Goal: Task Accomplishment & Management: Manage account settings

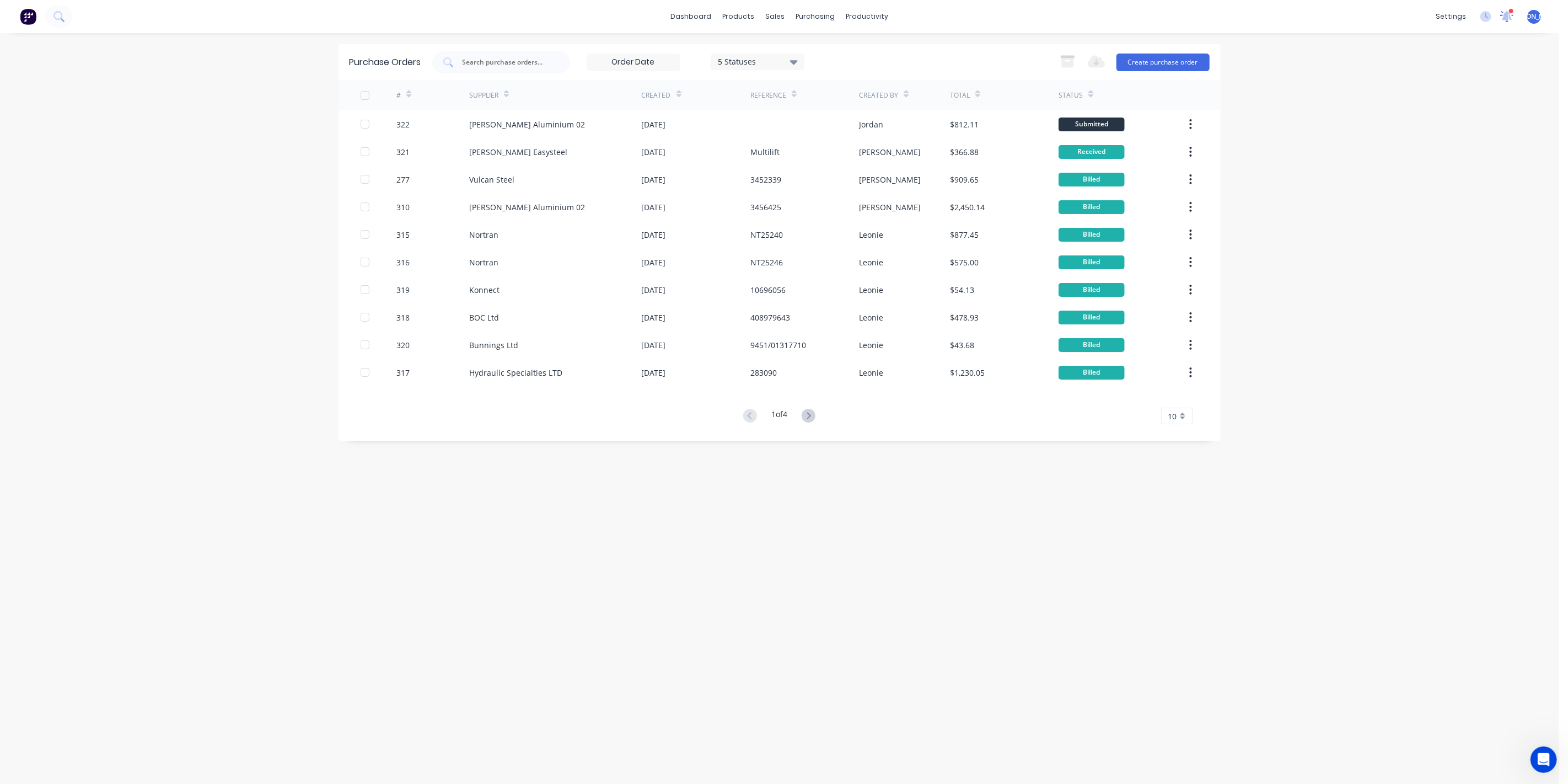
click at [1511, 14] on icon at bounding box center [1507, 17] width 14 height 12
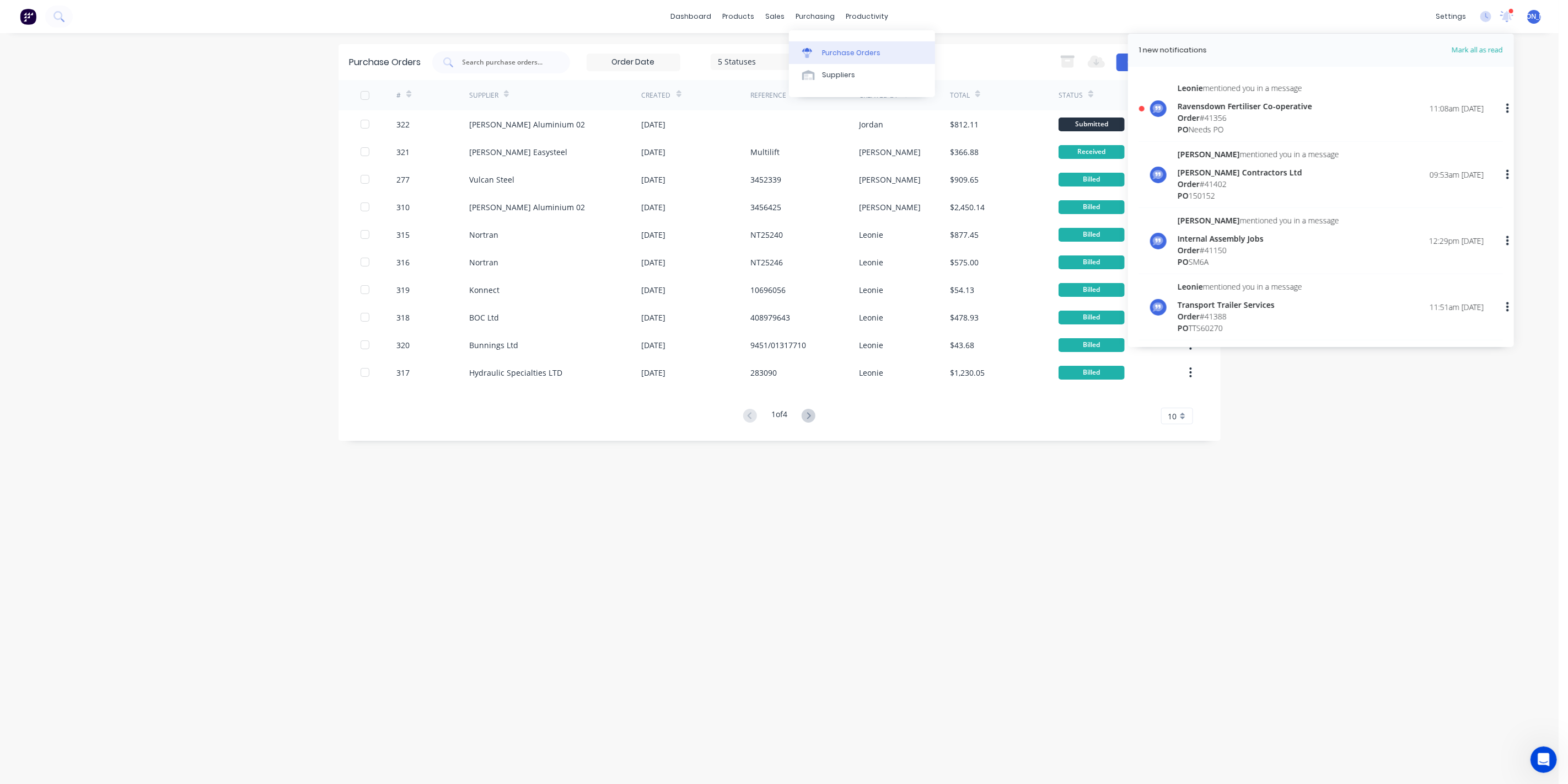
click at [826, 50] on div "Purchase Orders" at bounding box center [851, 52] width 58 height 10
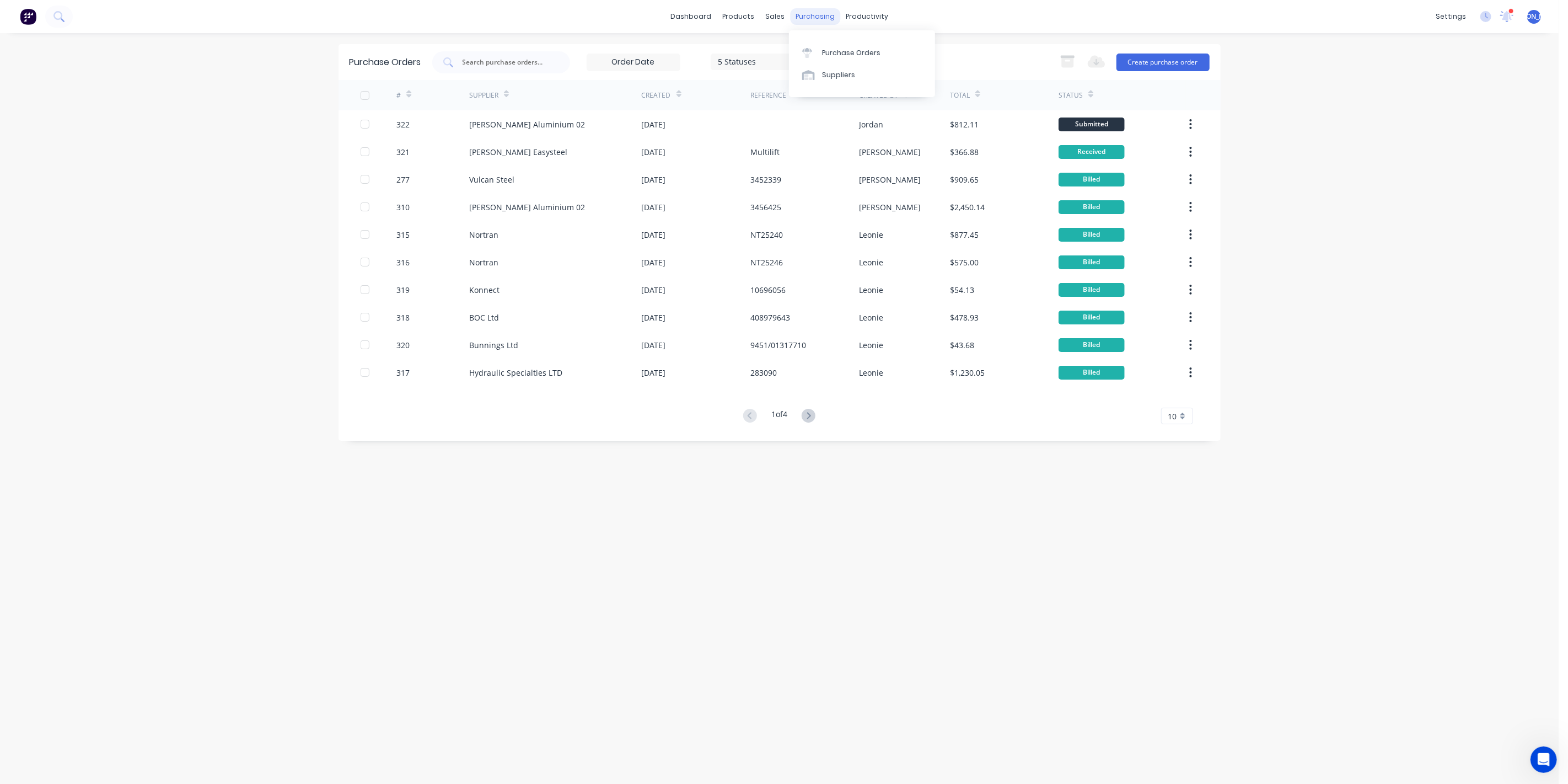
click at [816, 17] on div "purchasing" at bounding box center [814, 16] width 50 height 17
click at [811, 50] on div "Sales Orders" at bounding box center [816, 52] width 46 height 10
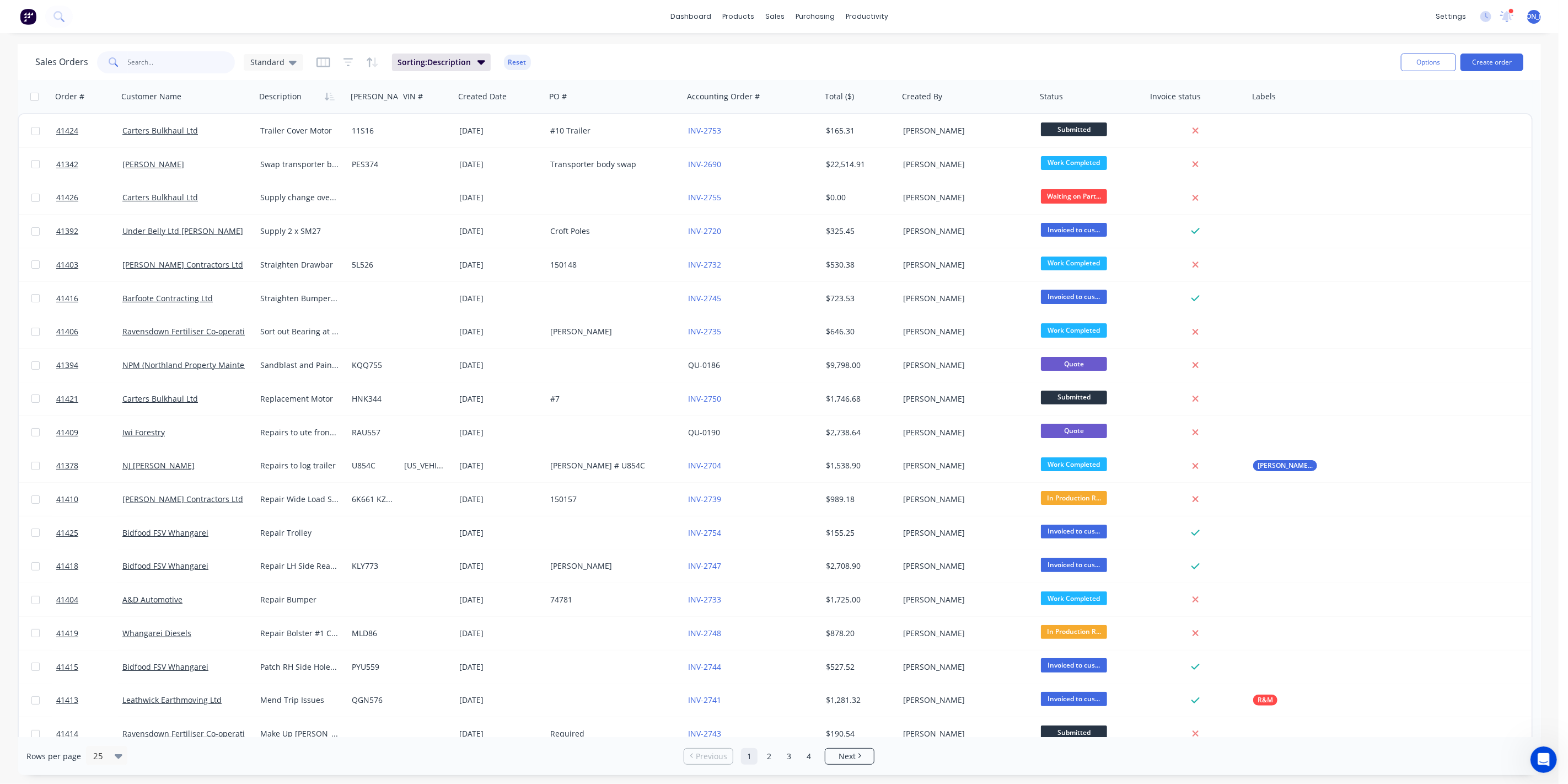
click at [193, 59] on input "text" at bounding box center [181, 62] width 108 height 22
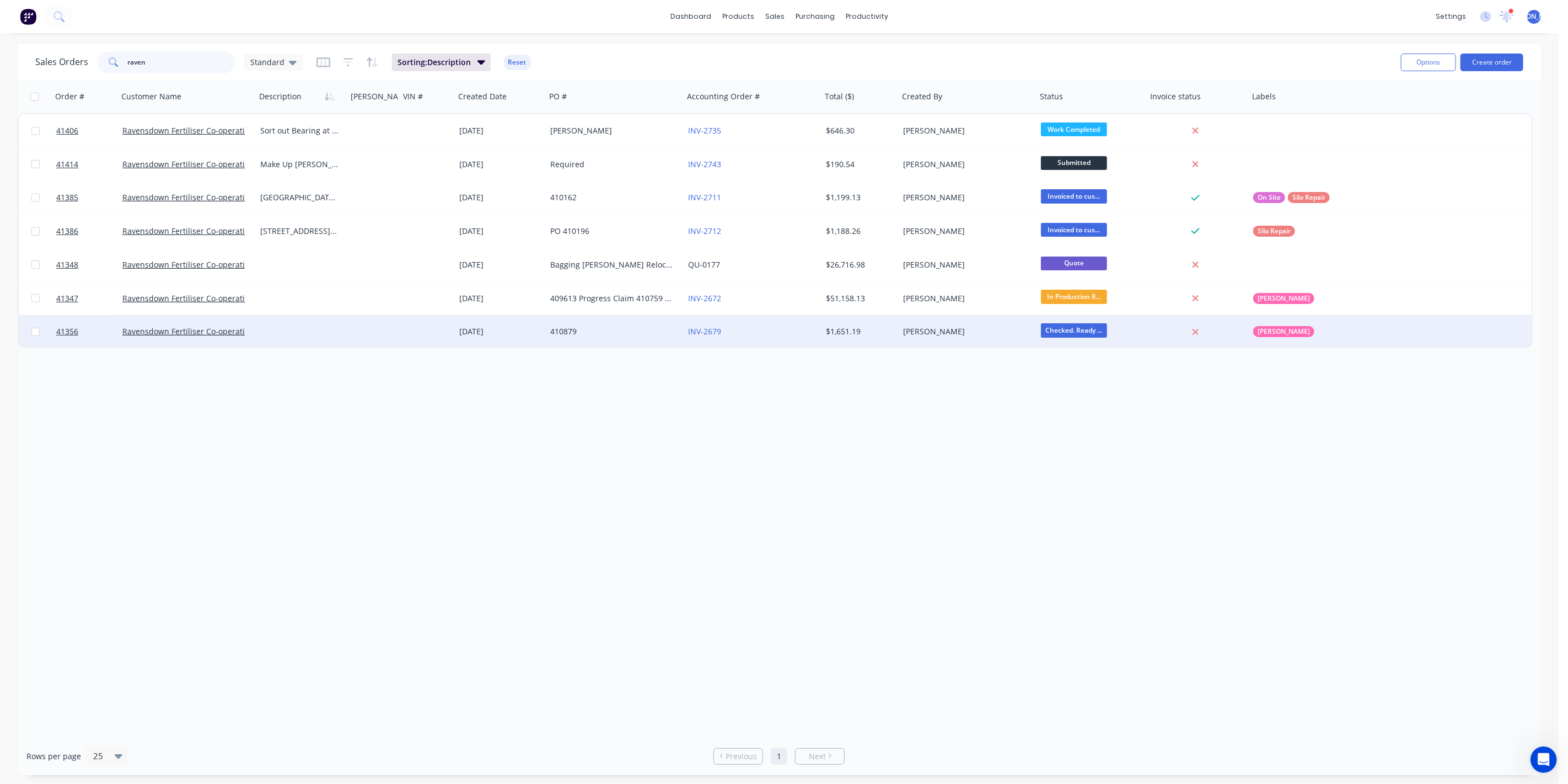
type input "raven"
click at [282, 331] on div at bounding box center [302, 331] width 91 height 33
click at [208, 329] on link "Ravensdown Fertiliser Co-operative" at bounding box center [188, 331] width 131 height 11
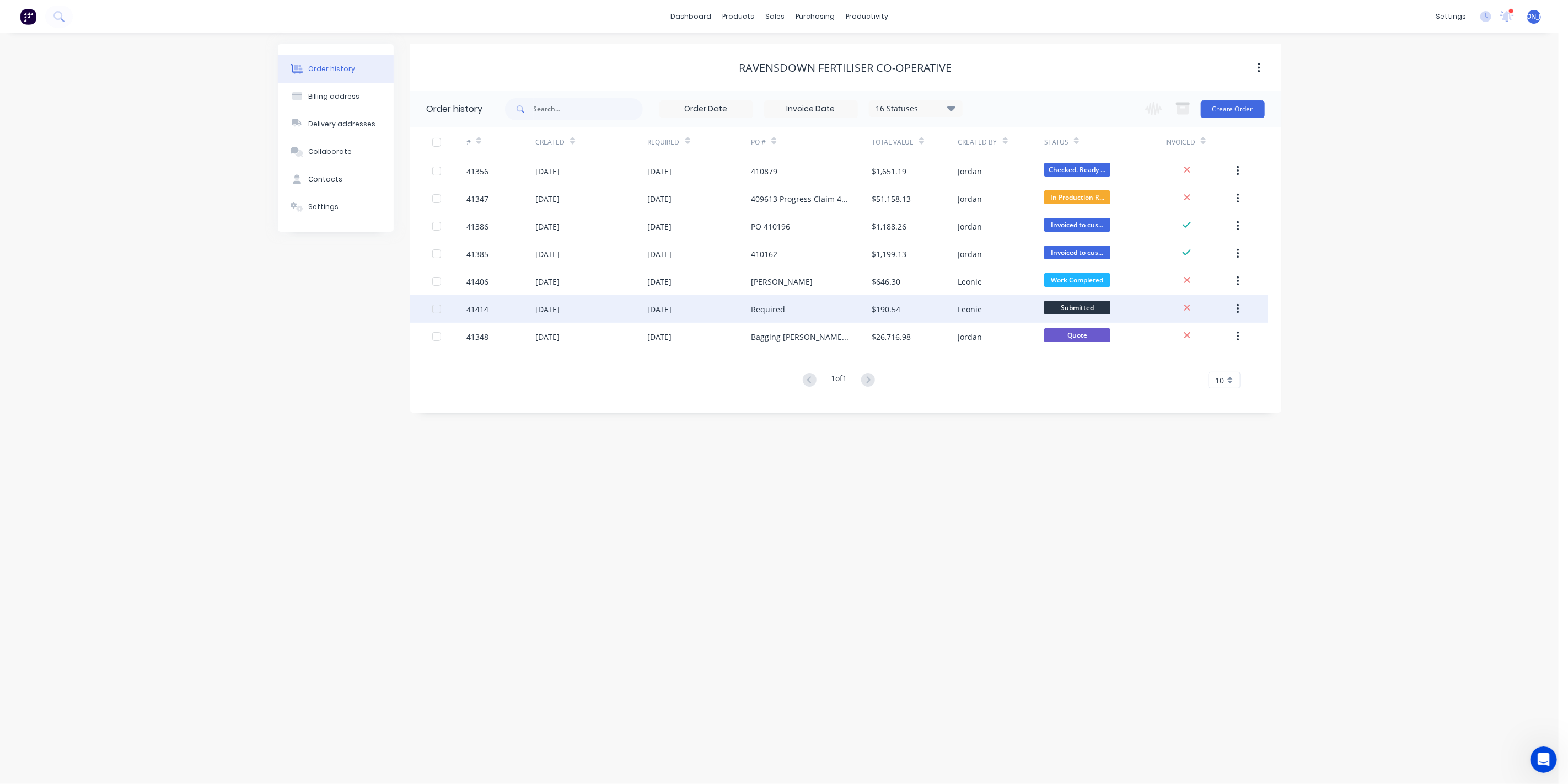
click at [786, 310] on div "Required" at bounding box center [811, 309] width 121 height 28
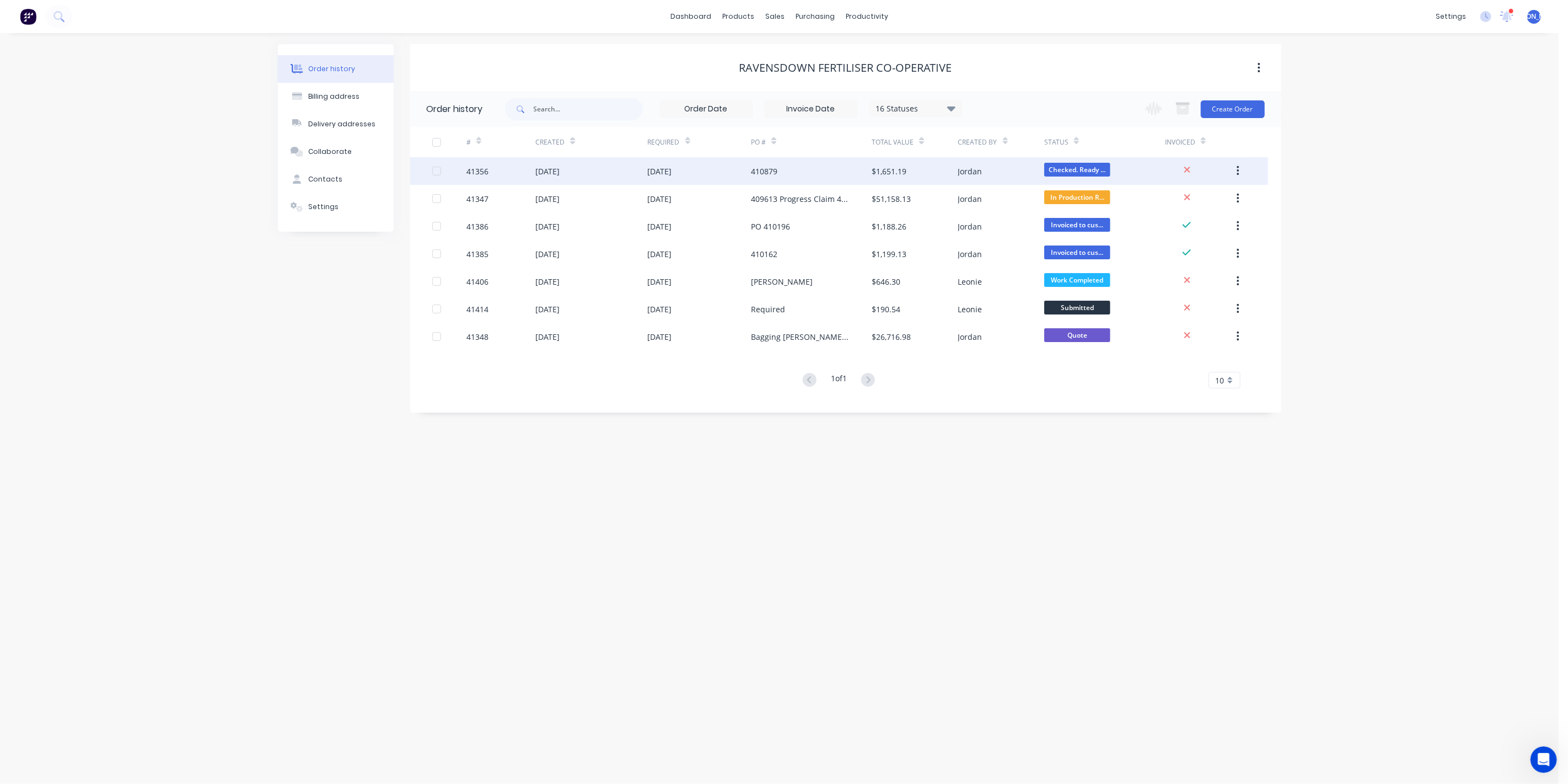
click at [780, 162] on div "410879" at bounding box center [811, 171] width 121 height 28
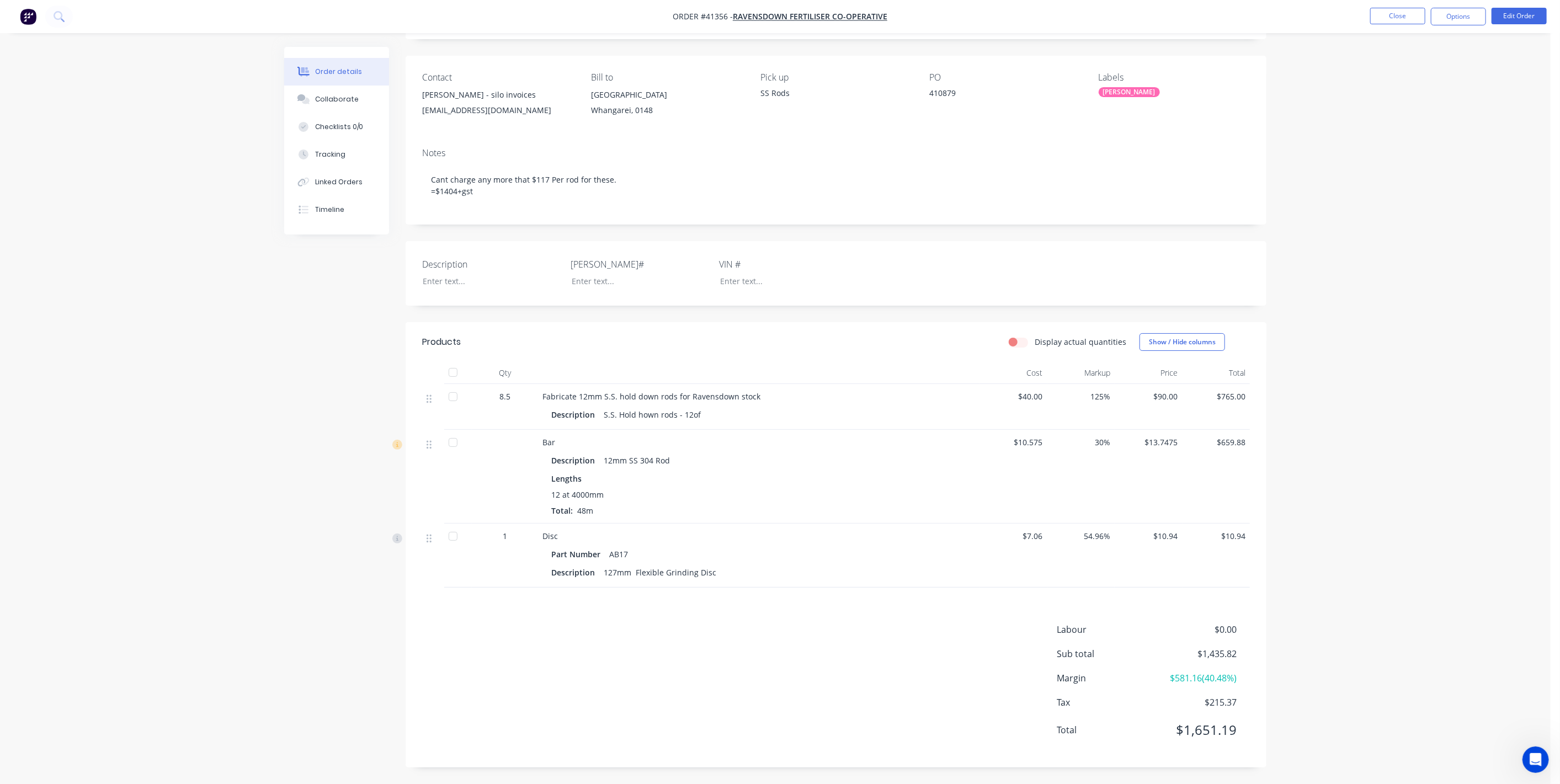
scroll to position [77, 0]
click at [1113, 273] on div "Description [PERSON_NAME]# VIN #" at bounding box center [836, 272] width 861 height 64
click at [1458, 18] on button "Options" at bounding box center [1459, 17] width 55 height 18
click at [1383, 70] on div "Invoice" at bounding box center [1425, 67] width 102 height 16
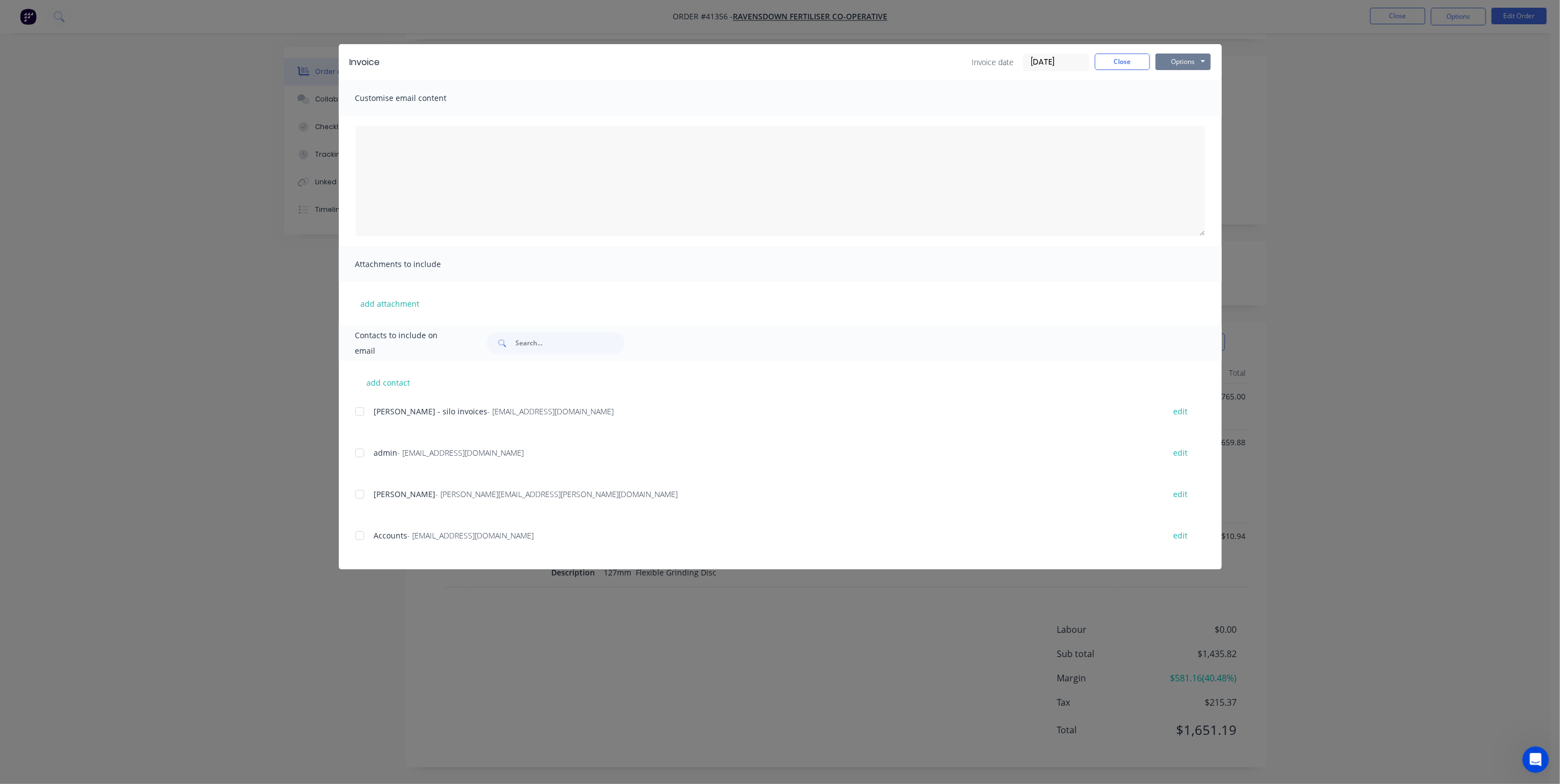
click at [1194, 68] on button "Options" at bounding box center [1184, 61] width 55 height 17
click at [1198, 84] on button "Preview" at bounding box center [1191, 81] width 70 height 18
click at [1123, 56] on button "Close" at bounding box center [1122, 61] width 55 height 17
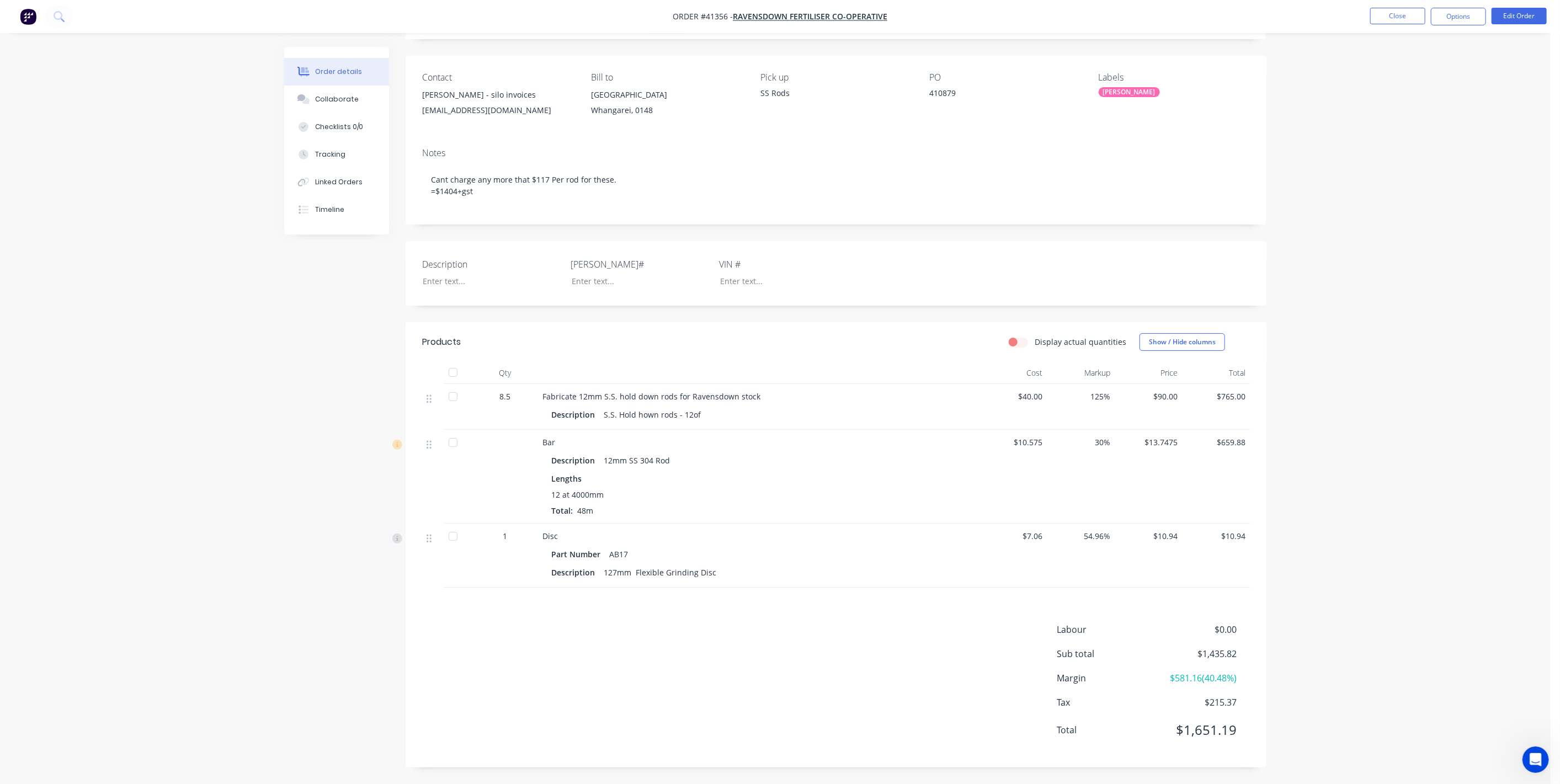
click at [571, 398] on span "Fabricate 12mm S.S. hold down rods for Ravensdown stock" at bounding box center [652, 396] width 218 height 11
click at [625, 396] on span "Fabricate 12mm S.S. hold down rods for Ravensdown stock" at bounding box center [652, 396] width 218 height 11
click at [1512, 17] on button "Edit Order" at bounding box center [1519, 16] width 55 height 17
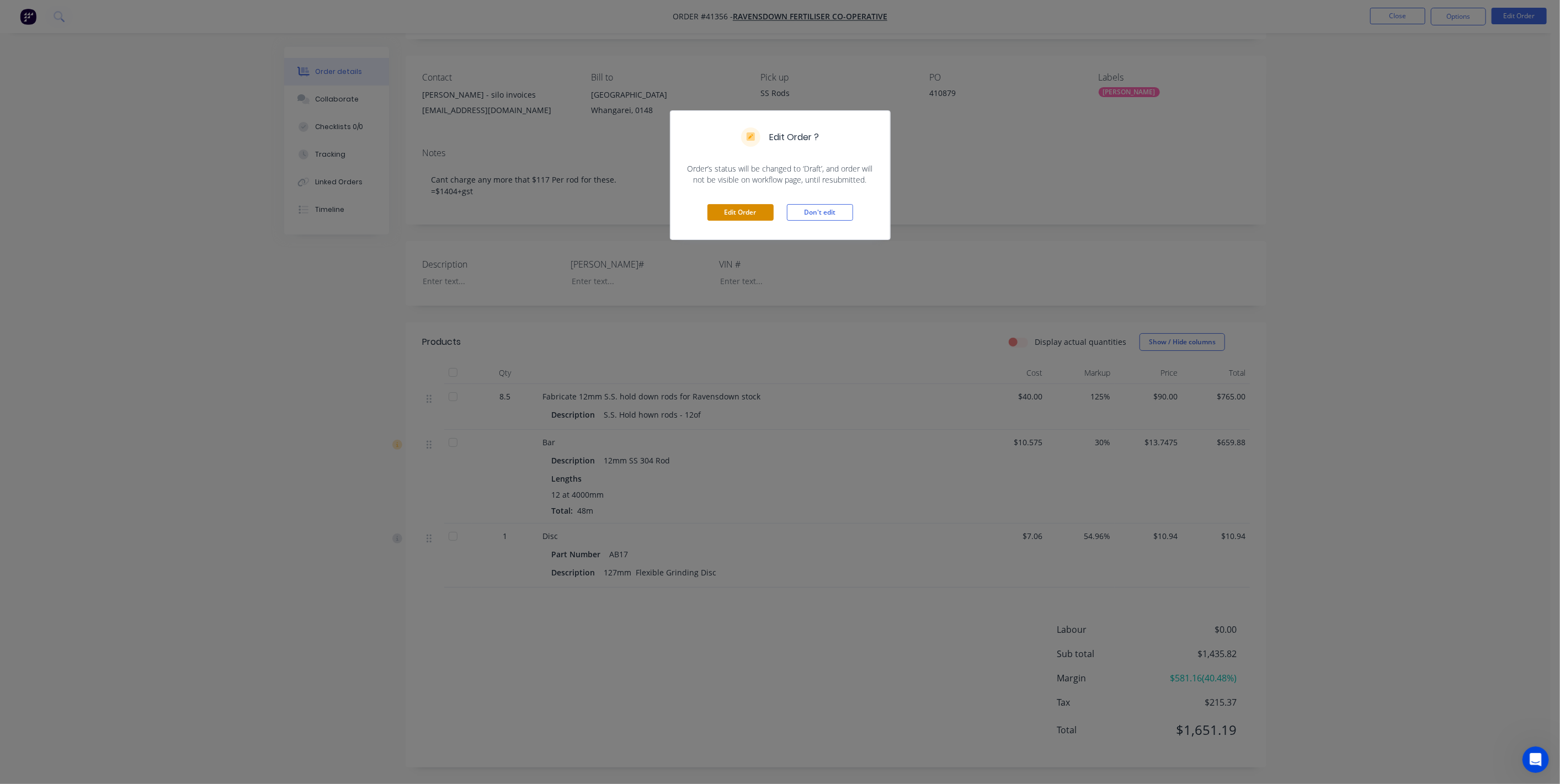
click at [723, 204] on button "Edit Order" at bounding box center [740, 212] width 66 height 17
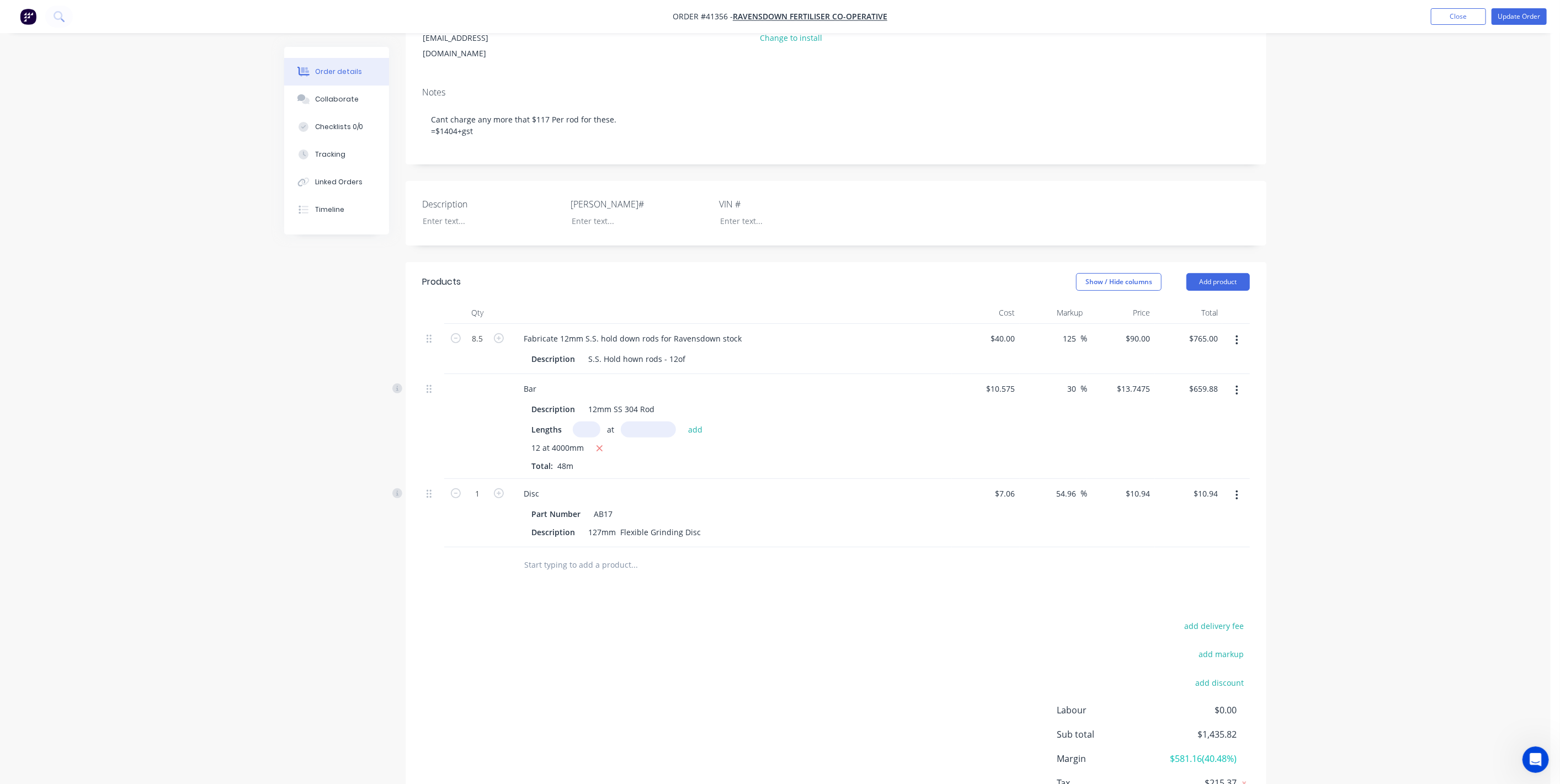
scroll to position [204, 0]
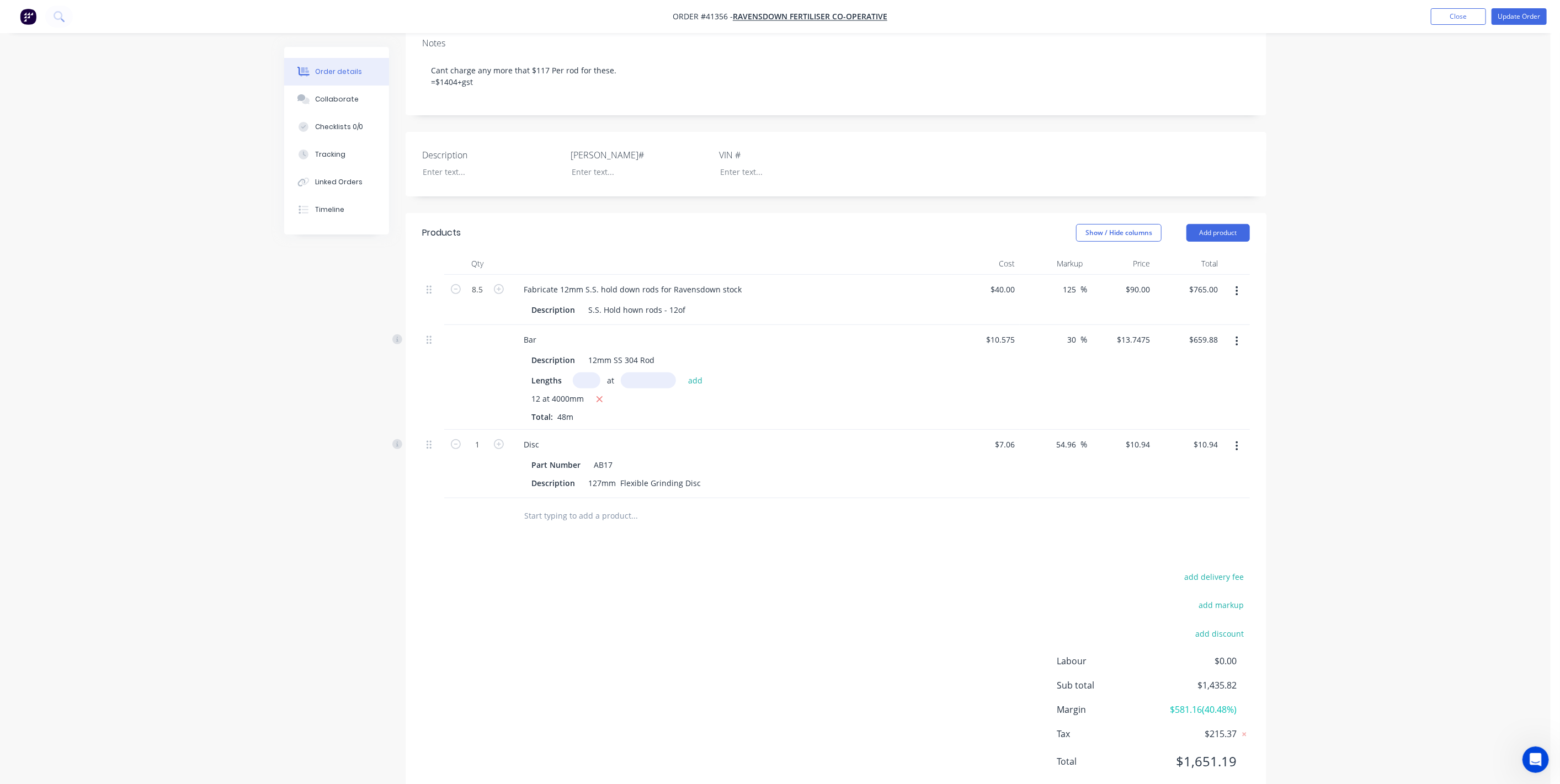
click at [562, 511] on input "text" at bounding box center [634, 516] width 221 height 22
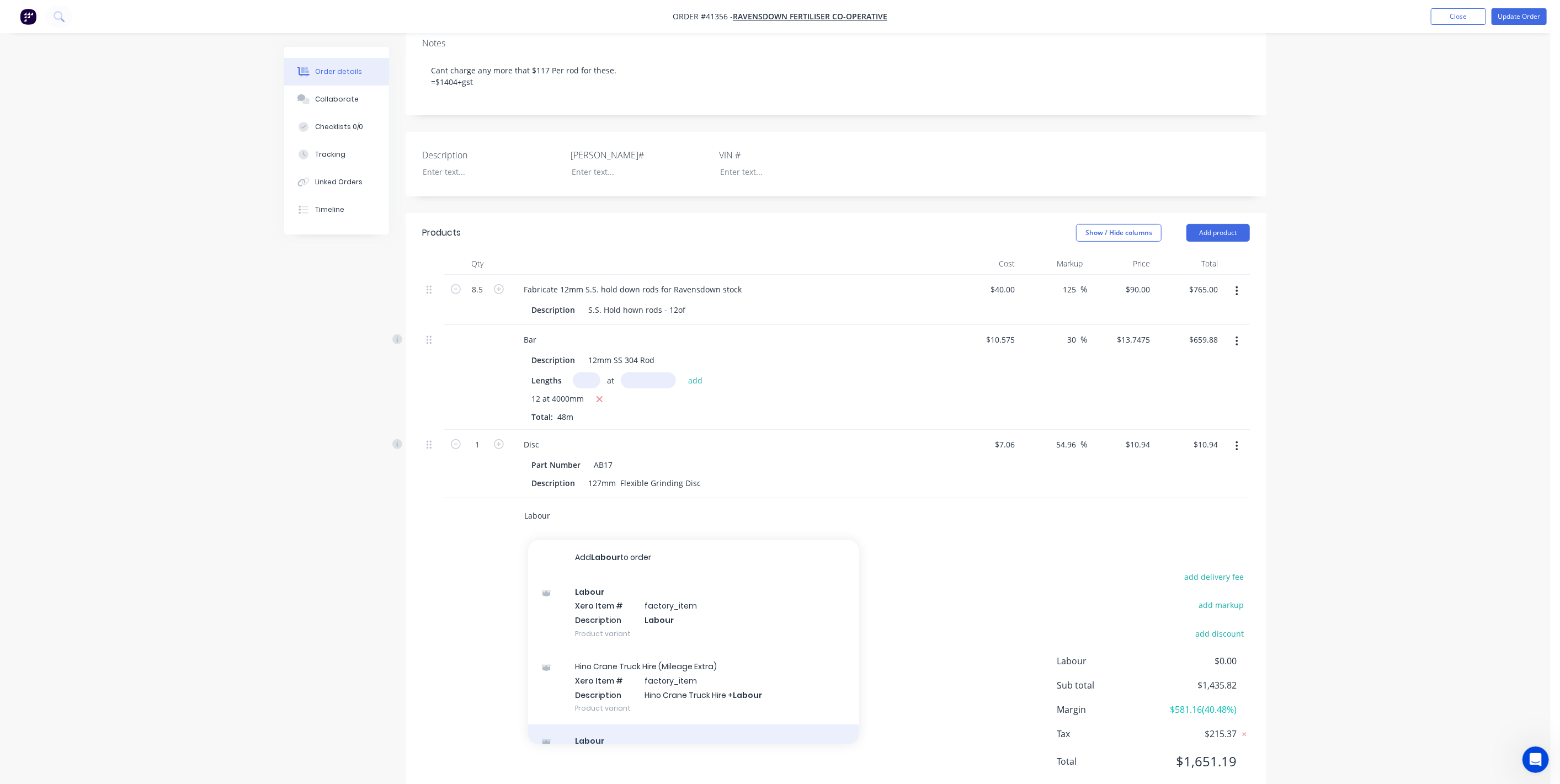
scroll to position [102, 0]
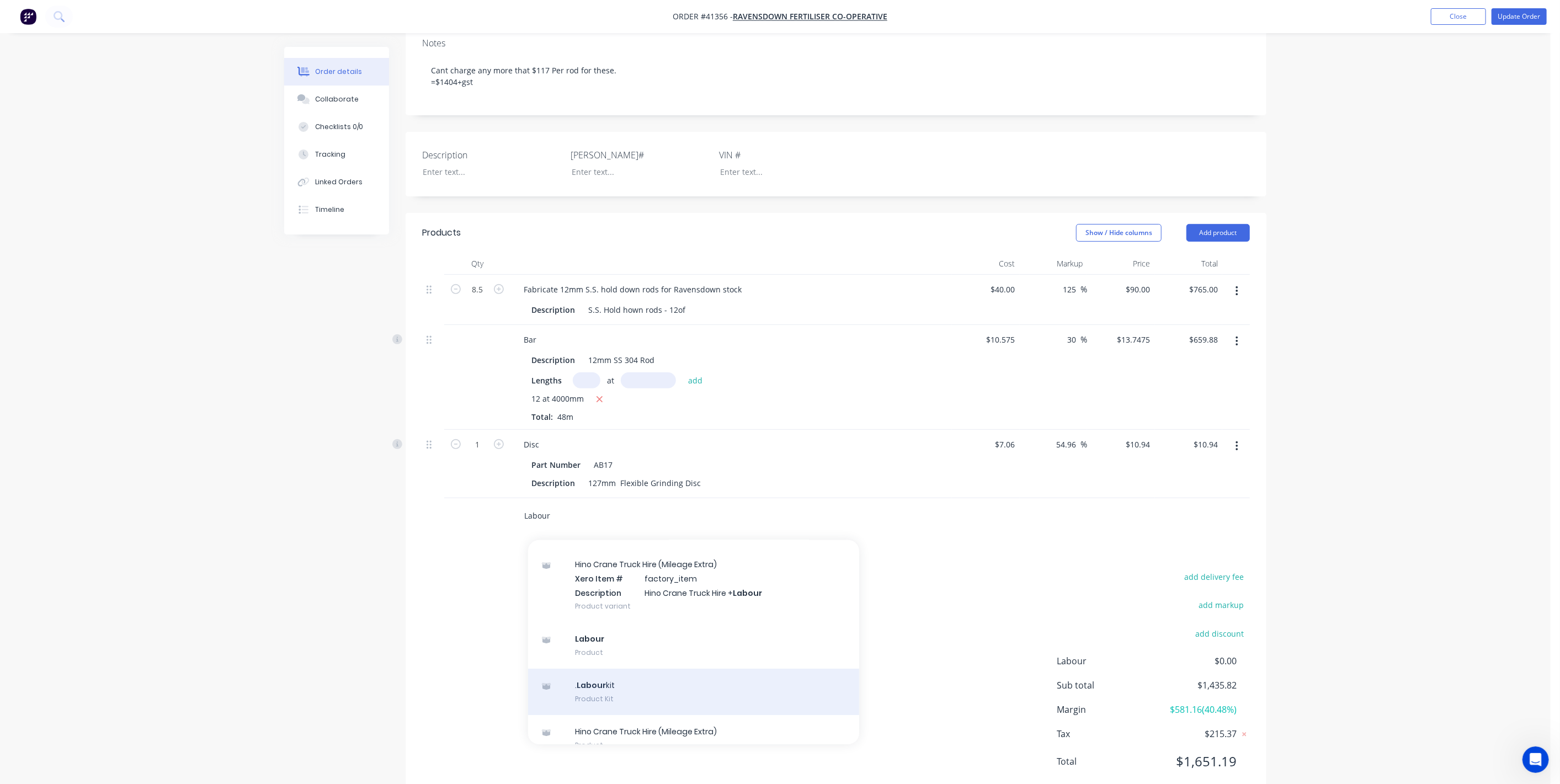
type input "Labour"
click at [664, 683] on div ". Labour kit Product Kit" at bounding box center [693, 691] width 331 height 47
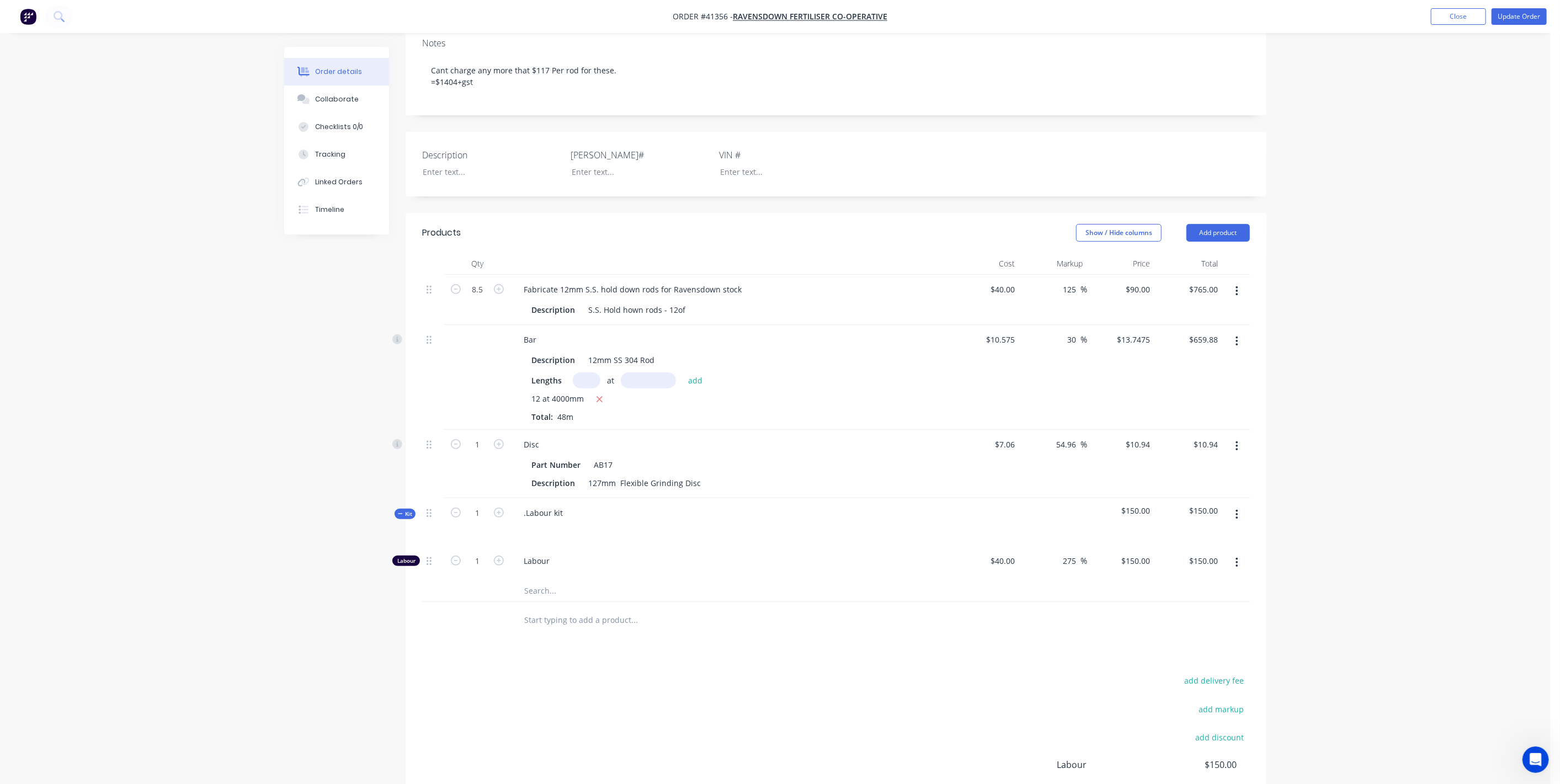
drag, startPoint x: 544, startPoint y: 583, endPoint x: 563, endPoint y: 574, distance: 21.0
click at [544, 582] on input "text" at bounding box center [634, 590] width 221 height 22
click at [521, 554] on div "Labour" at bounding box center [731, 560] width 433 height 12
click at [481, 552] on input "1" at bounding box center [476, 560] width 29 height 17
type input "8.5"
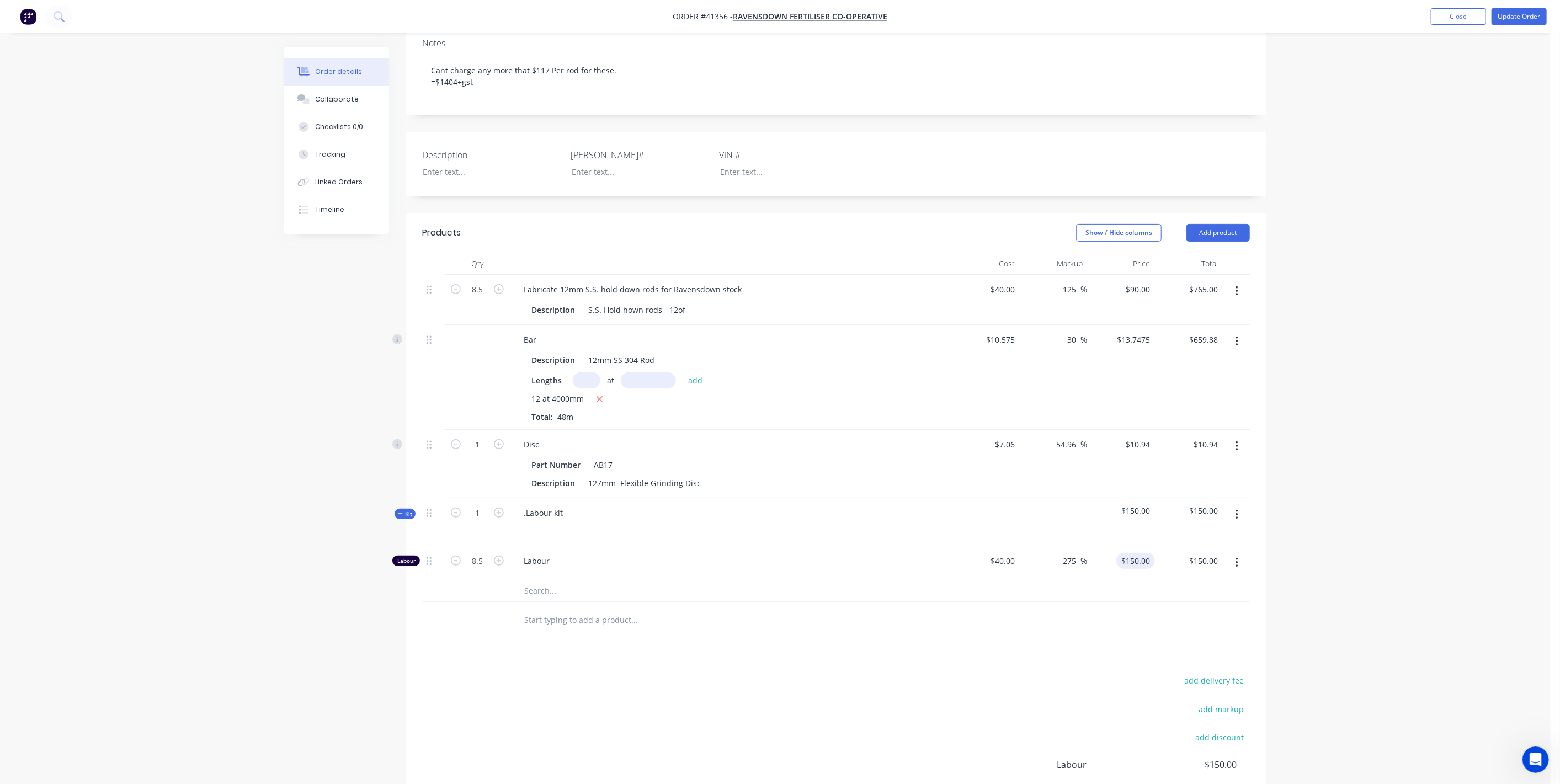
type input "150"
type input "$1,275.00"
drag, startPoint x: 1134, startPoint y: 550, endPoint x: 1168, endPoint y: 548, distance: 34.1
click at [1134, 552] on div "150 150" at bounding box center [1143, 560] width 23 height 16
type input "90"
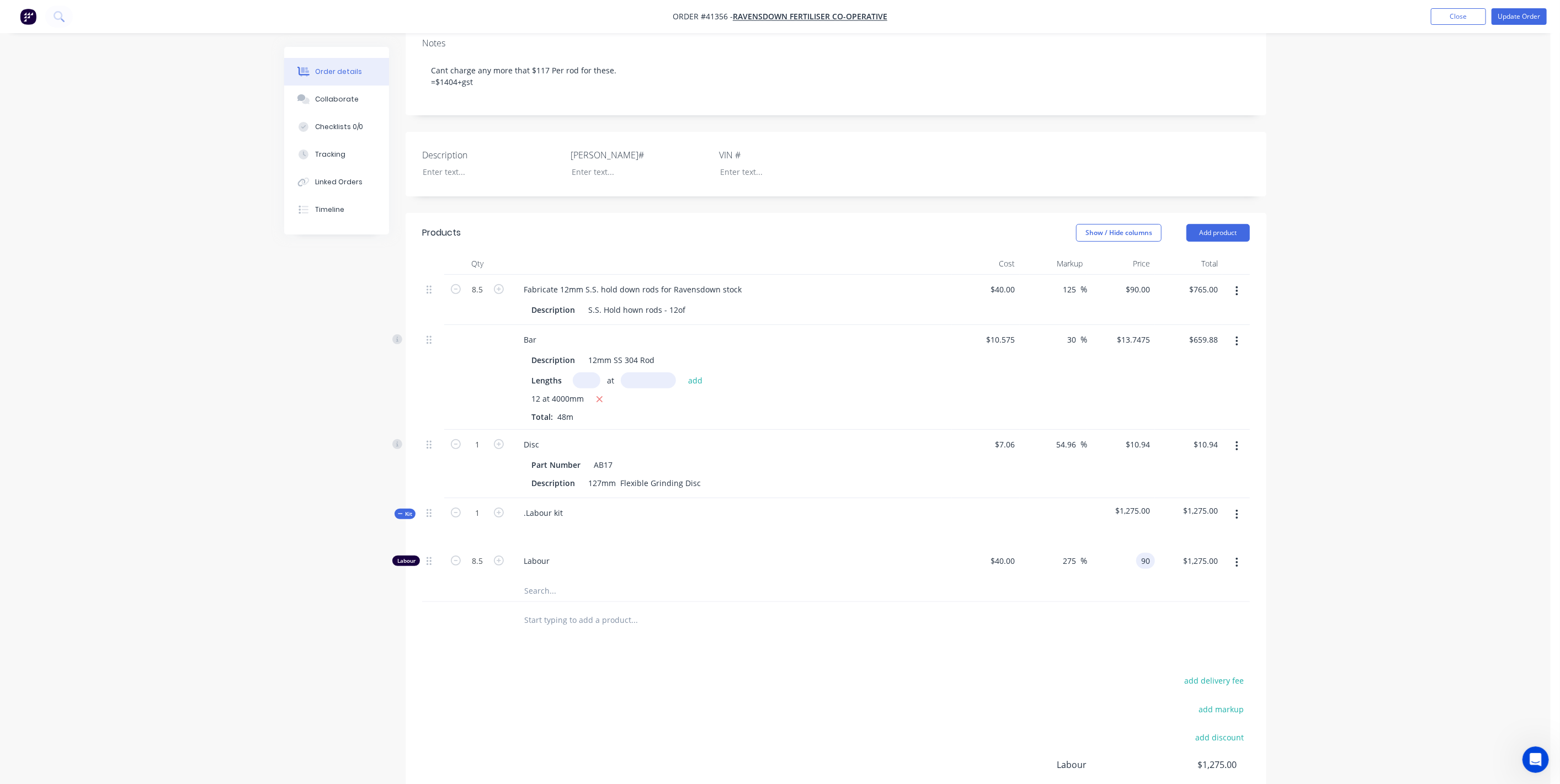
type input "125"
type input "$90.00"
type input "$765.00"
click at [1097, 625] on div at bounding box center [836, 620] width 828 height 36
click at [529, 523] on div at bounding box center [533, 529] width 18 height 16
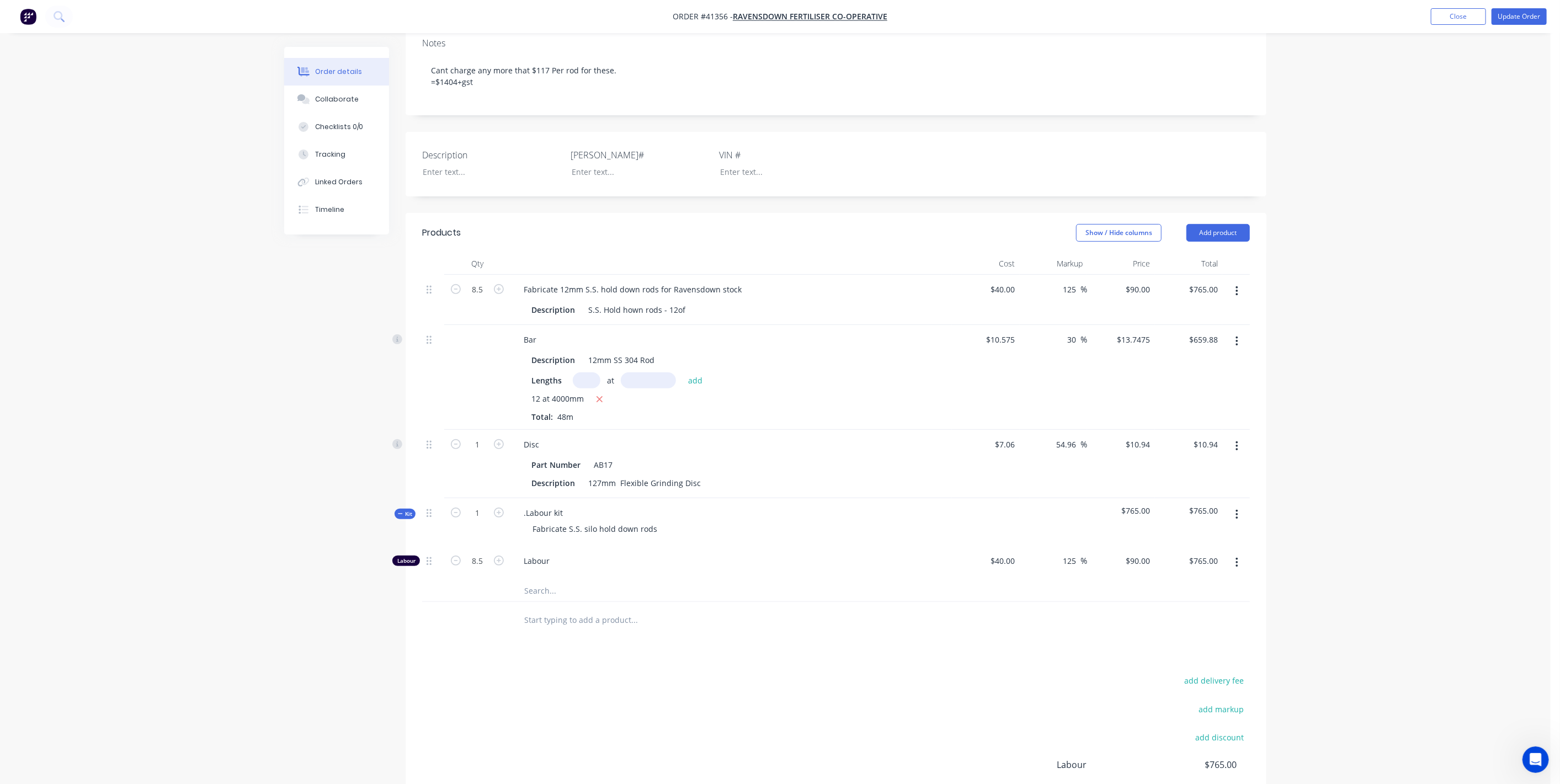
click at [790, 554] on span "Labour" at bounding box center [736, 560] width 424 height 12
drag, startPoint x: 562, startPoint y: 502, endPoint x: 602, endPoint y: 492, distance: 41.2
click at [563, 505] on div ".Labour kit" at bounding box center [543, 513] width 56 height 16
drag, startPoint x: 525, startPoint y: 508, endPoint x: 601, endPoint y: 485, distance: 79.4
click at [526, 506] on div ".Labour" at bounding box center [538, 513] width 46 height 16
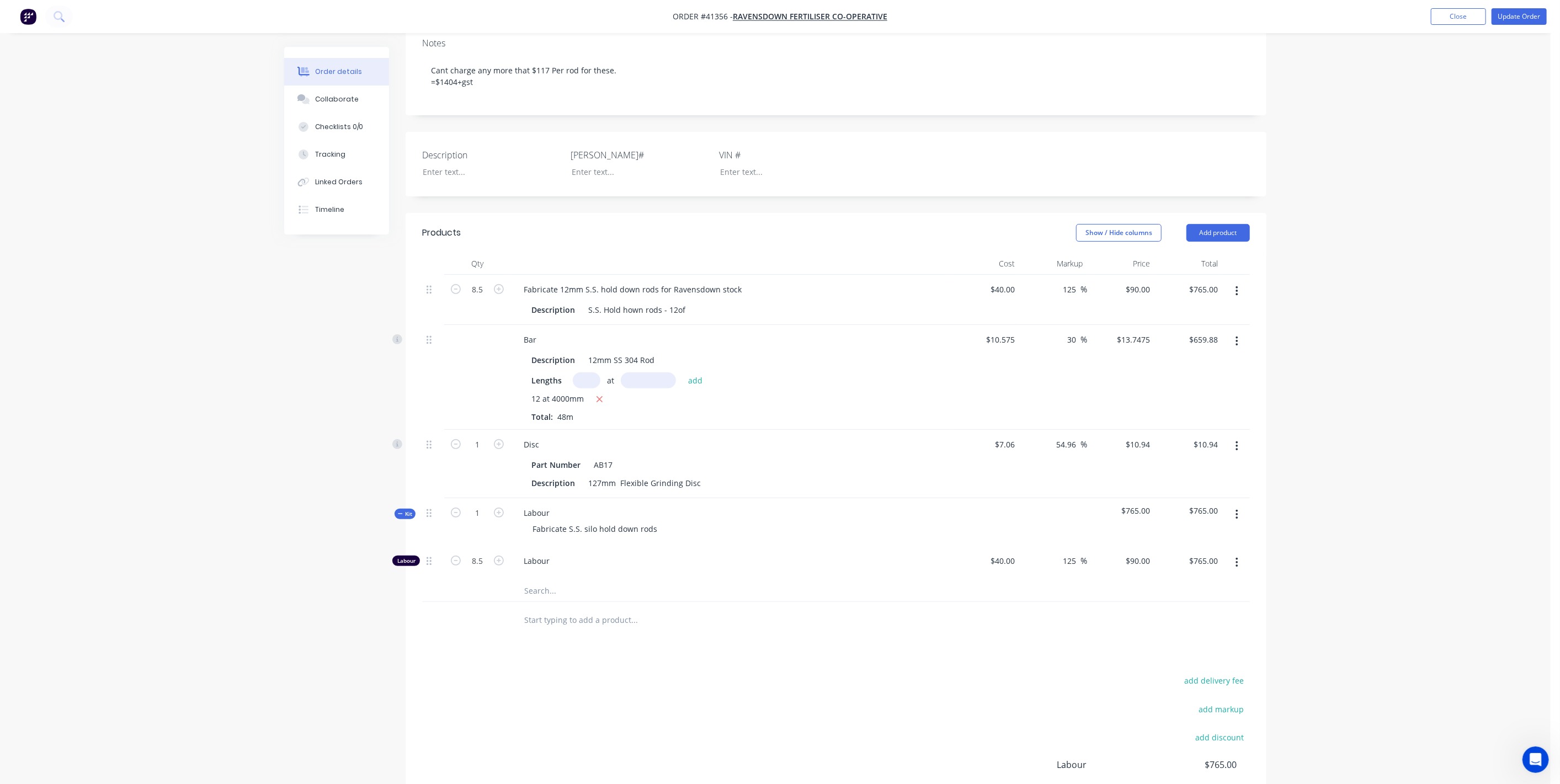
click at [749, 546] on div "Labour" at bounding box center [731, 563] width 442 height 34
click at [1239, 282] on button "button" at bounding box center [1237, 291] width 26 height 20
click at [1174, 384] on div "Delete" at bounding box center [1197, 386] width 85 height 16
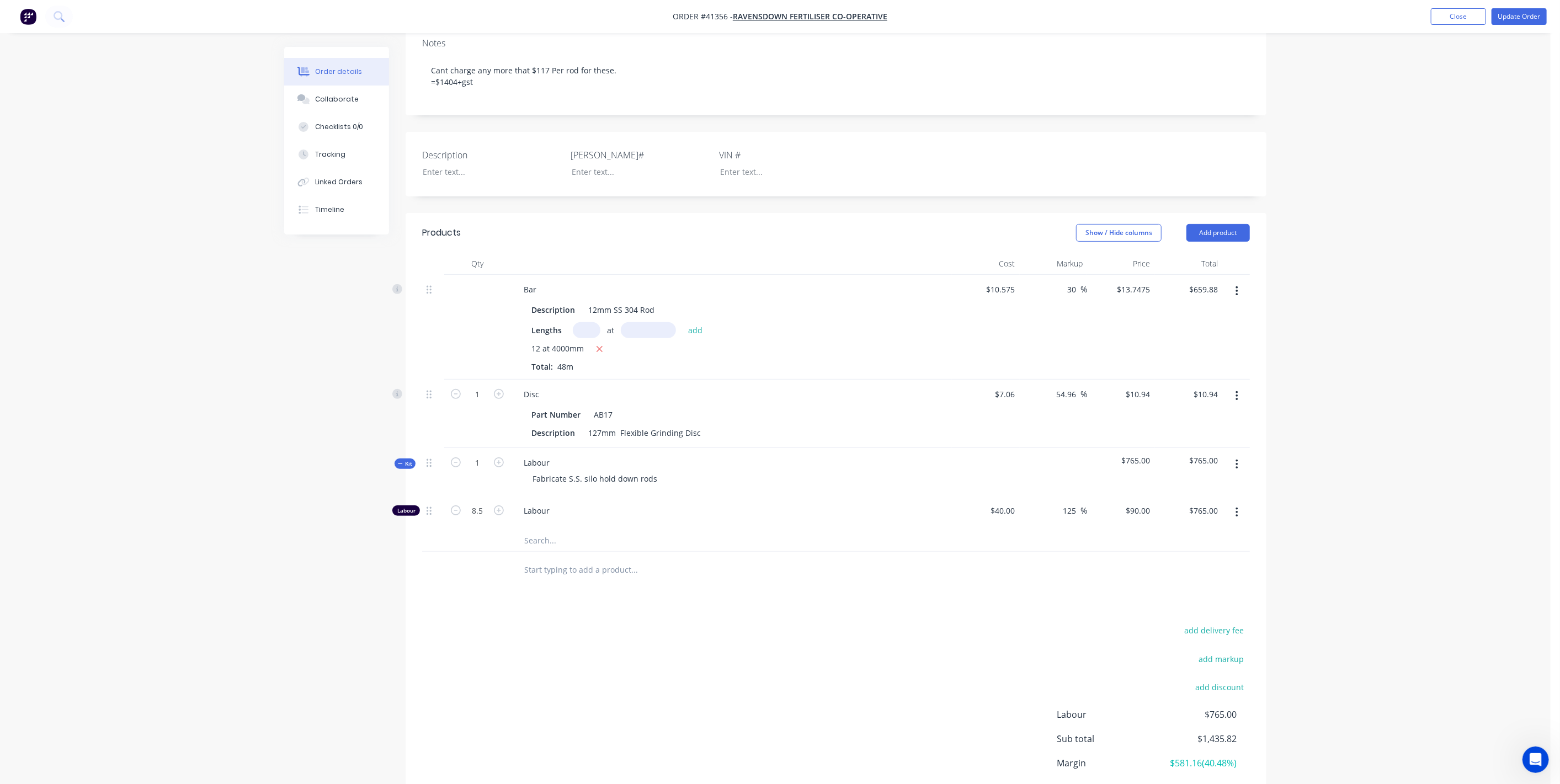
click at [407, 460] on span "Kit" at bounding box center [405, 463] width 14 height 8
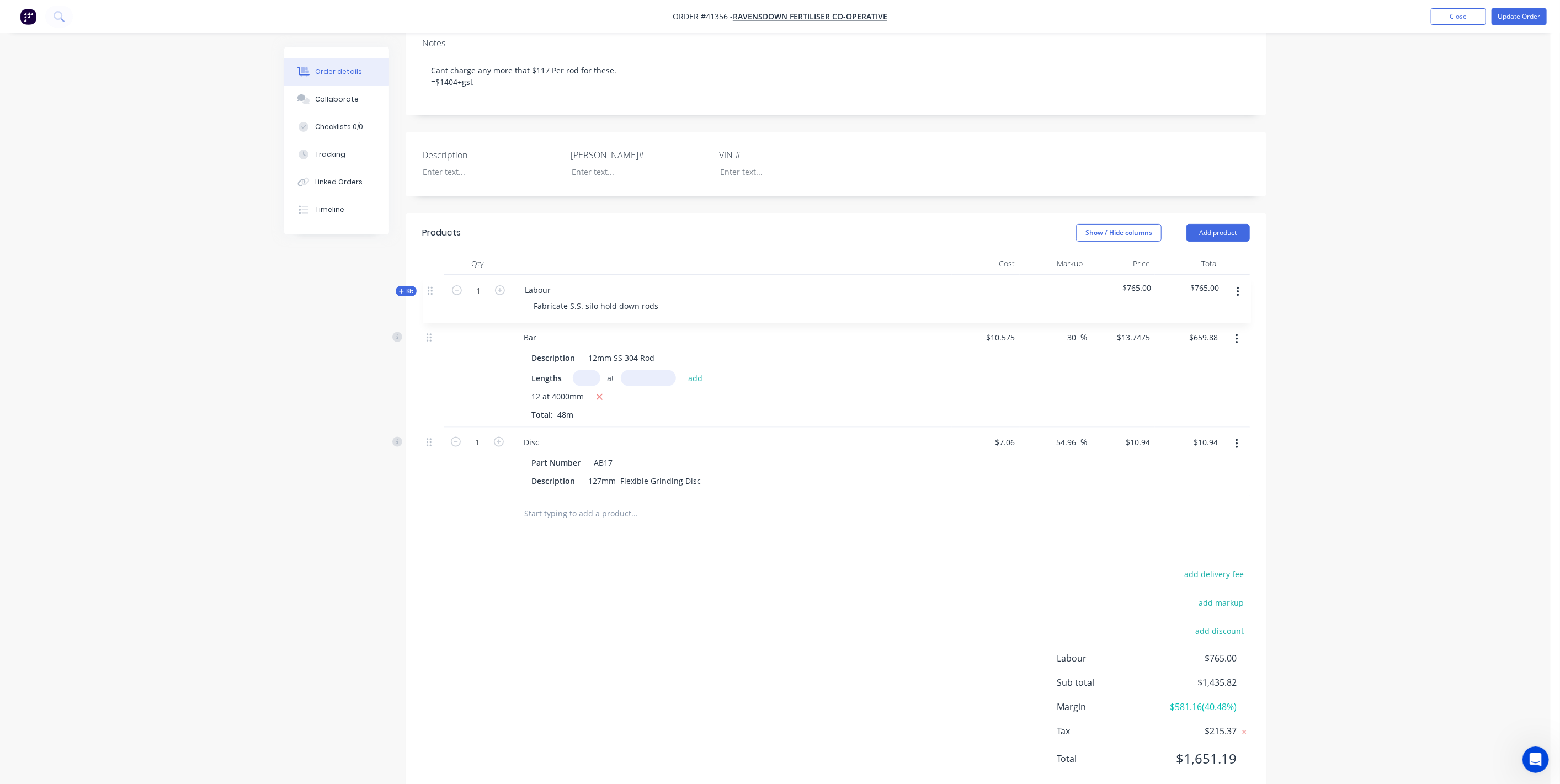
drag, startPoint x: 429, startPoint y: 457, endPoint x: 431, endPoint y: 283, distance: 174.0
click at [431, 283] on div "Bar Description 12mm SS 304 Rod Lengths at add 12 at 4000mm Total: 48m $10.575 …" at bounding box center [836, 384] width 828 height 221
click at [1519, 11] on button "Update Order" at bounding box center [1519, 16] width 55 height 17
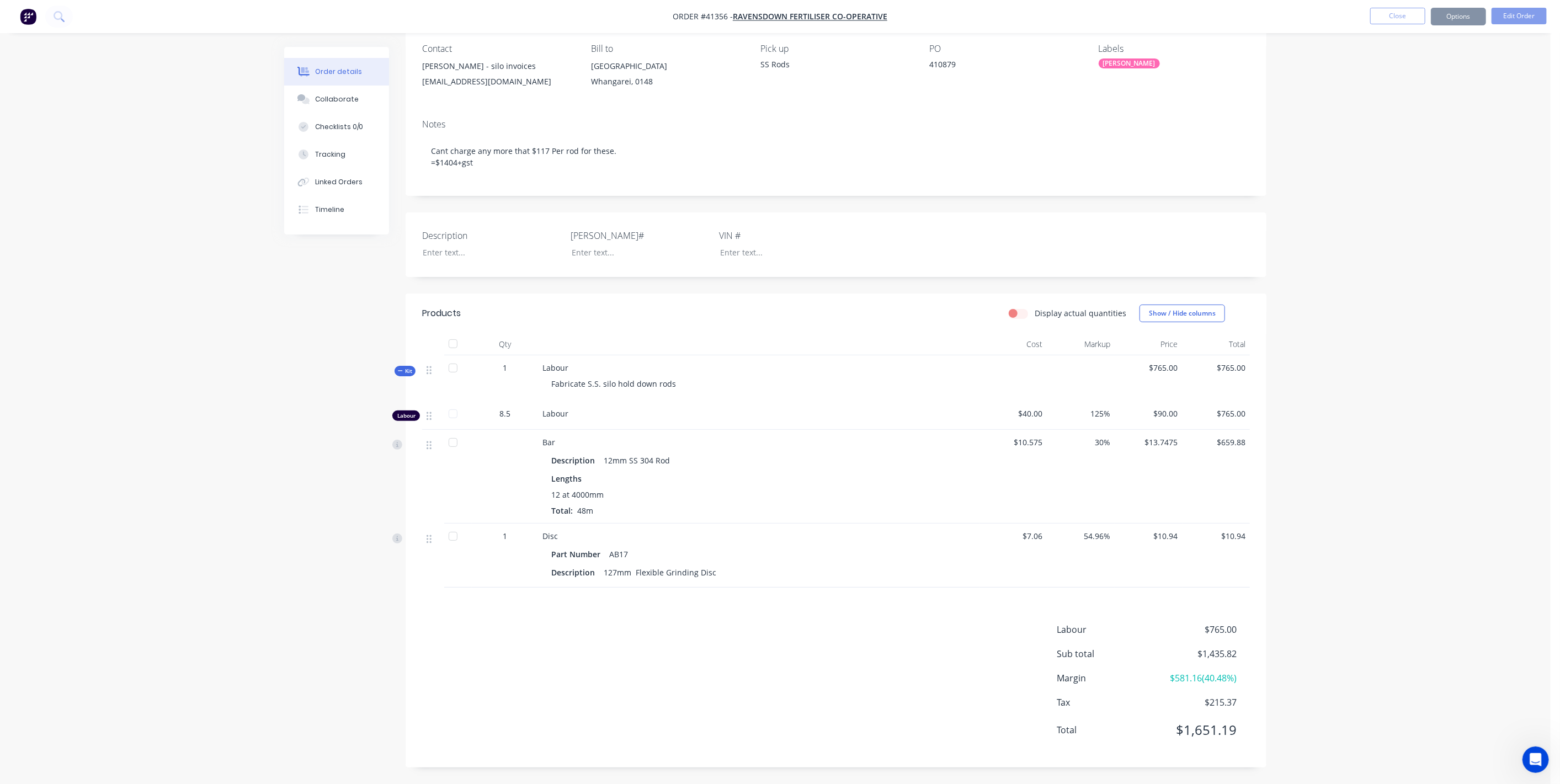
scroll to position [0, 0]
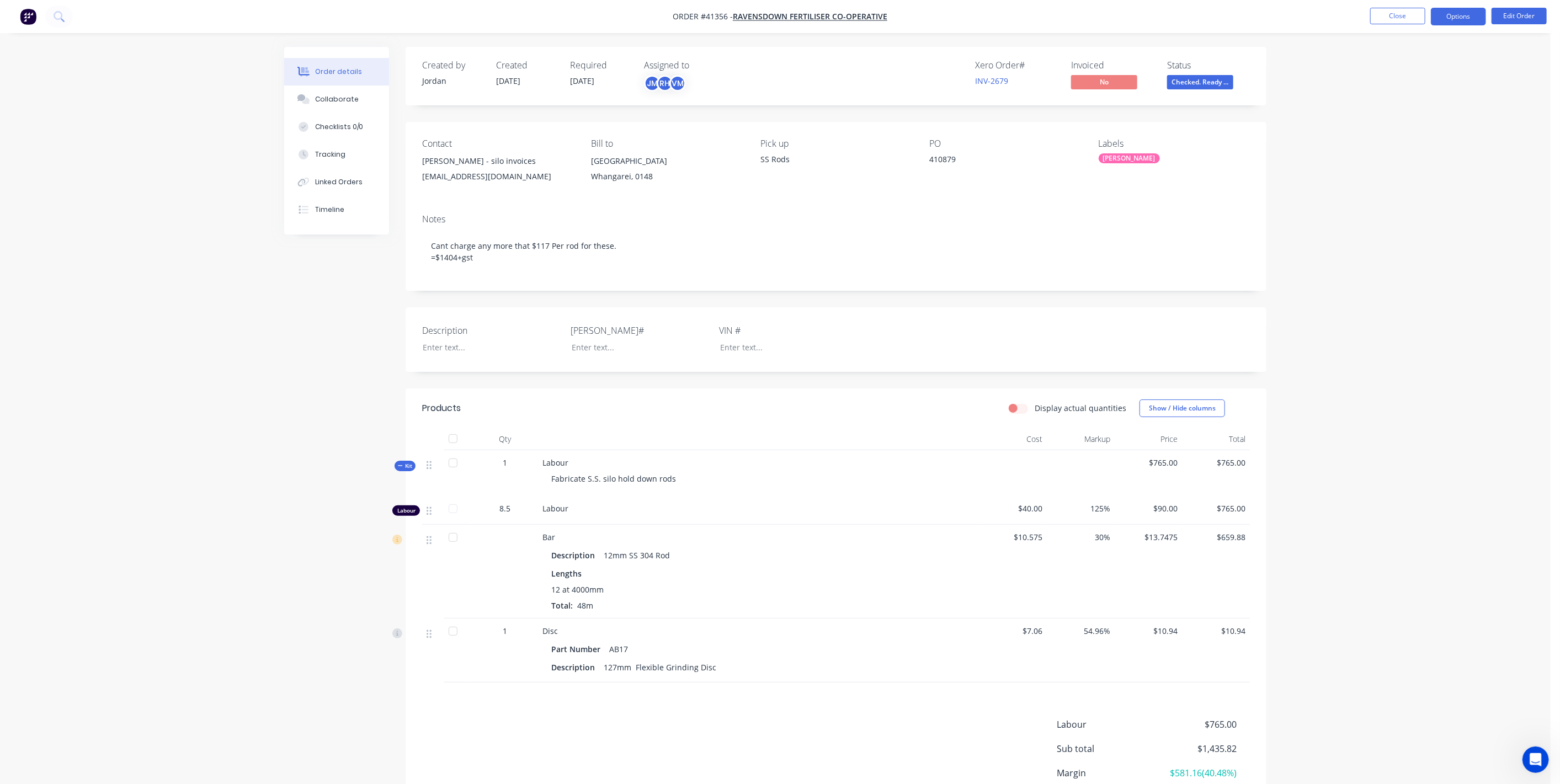
click at [1470, 17] on button "Options" at bounding box center [1459, 17] width 55 height 18
click at [1411, 71] on div "Invoice" at bounding box center [1425, 67] width 102 height 16
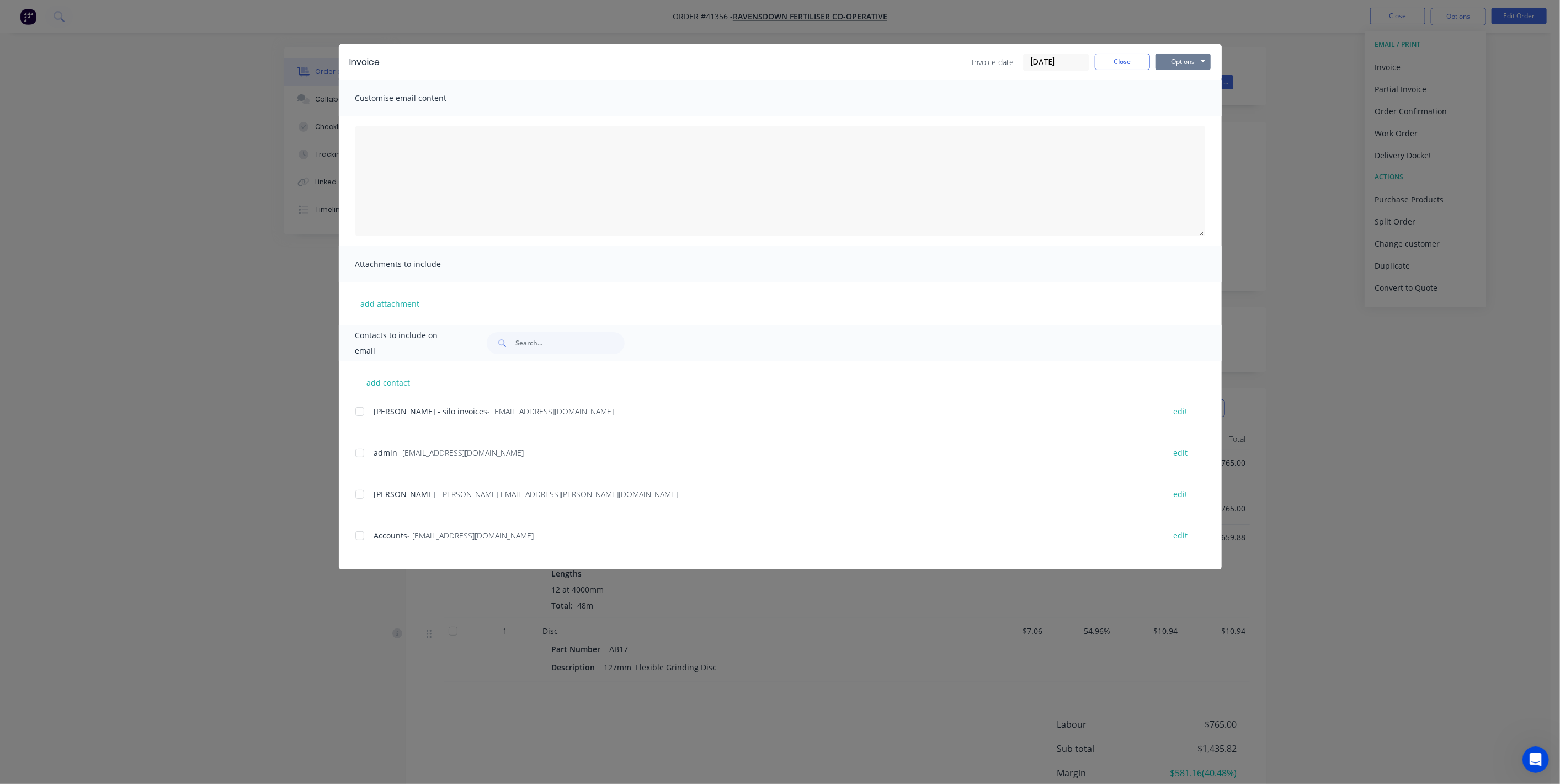
click at [1177, 67] on button "Options" at bounding box center [1184, 61] width 55 height 17
click at [1182, 83] on button "Preview" at bounding box center [1191, 81] width 70 height 18
click at [1126, 61] on button "Close" at bounding box center [1122, 61] width 55 height 17
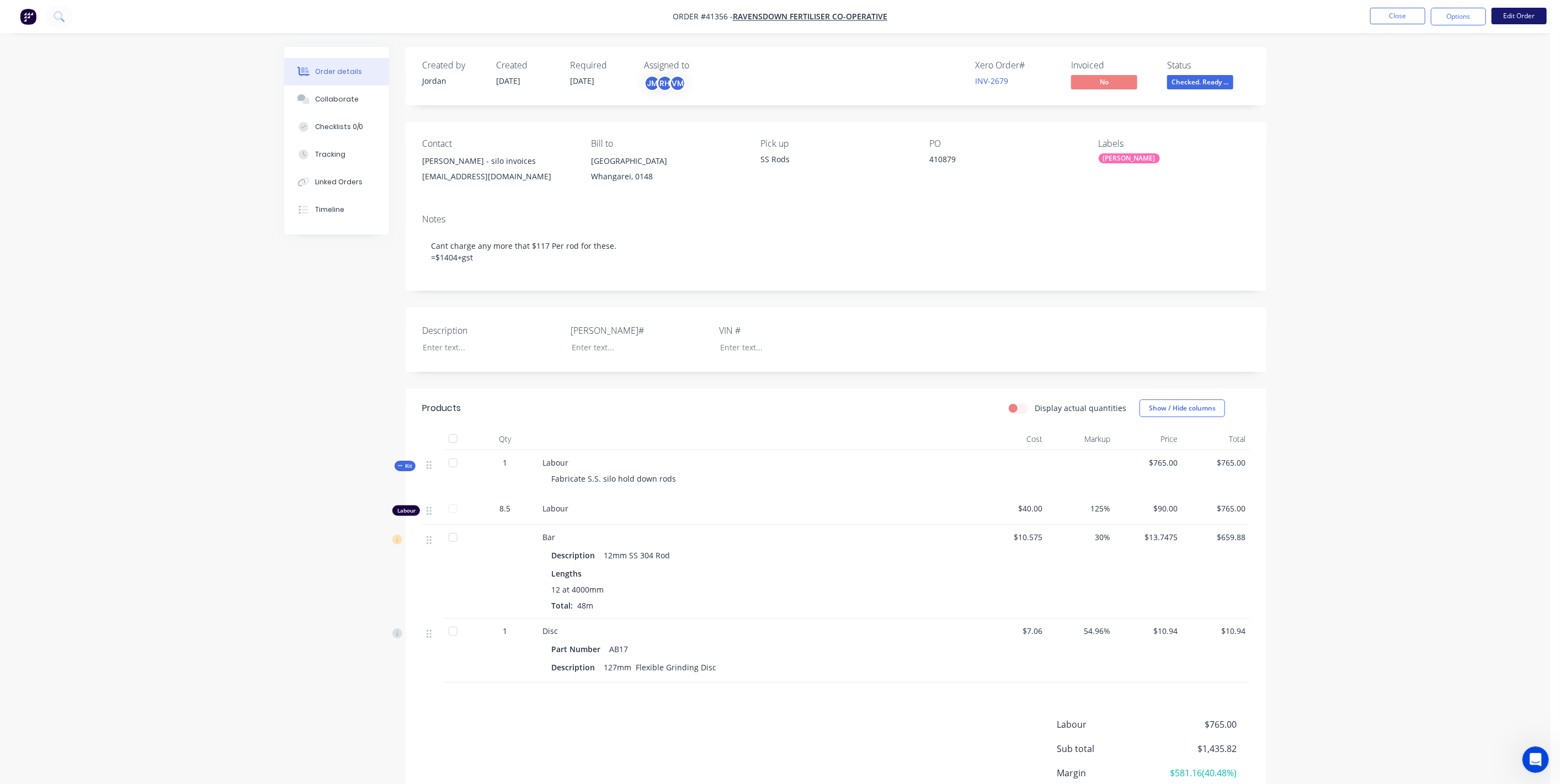
click at [1534, 16] on button "Edit Order" at bounding box center [1519, 16] width 55 height 17
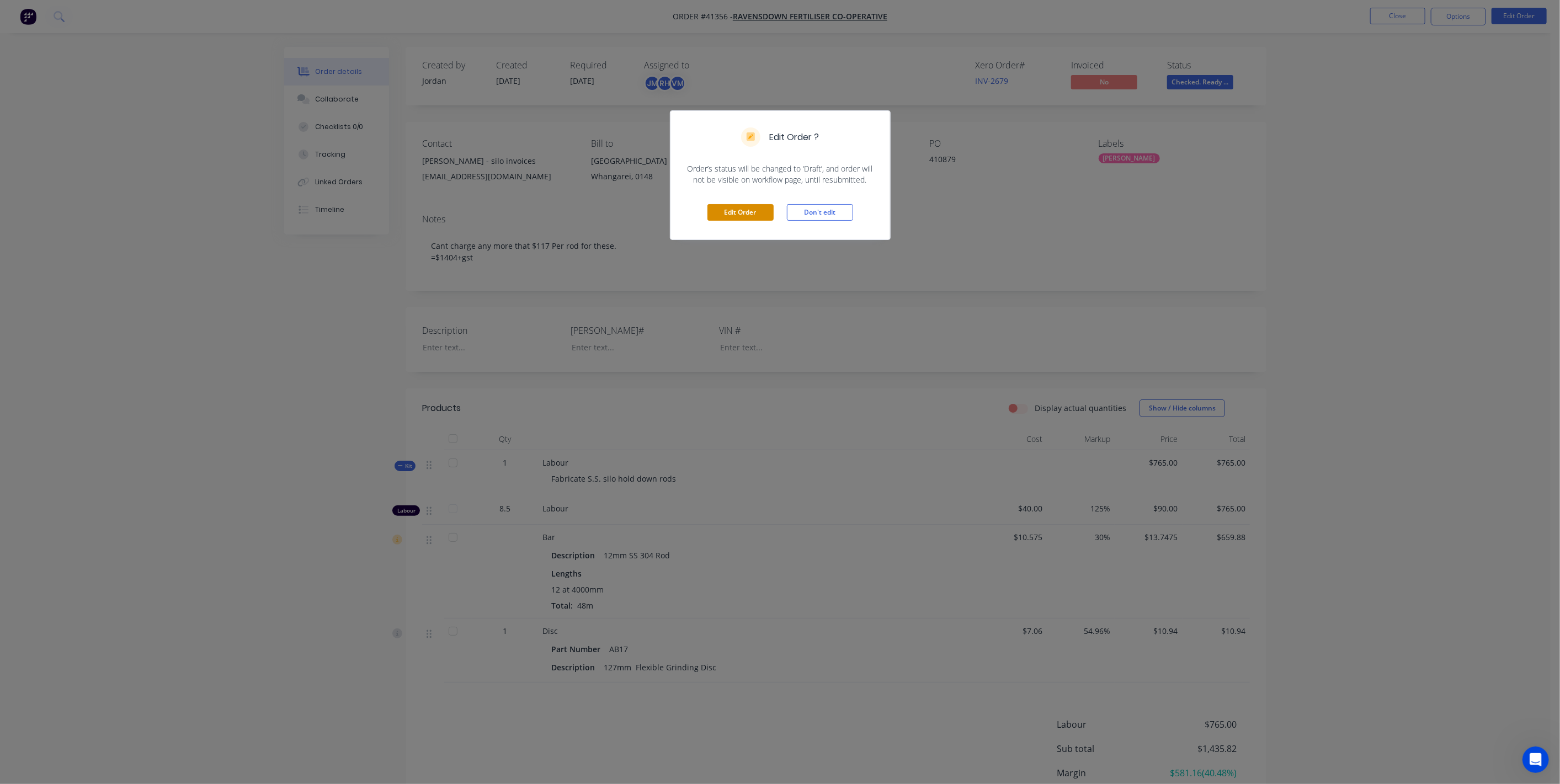
click at [741, 216] on button "Edit Order" at bounding box center [740, 212] width 66 height 17
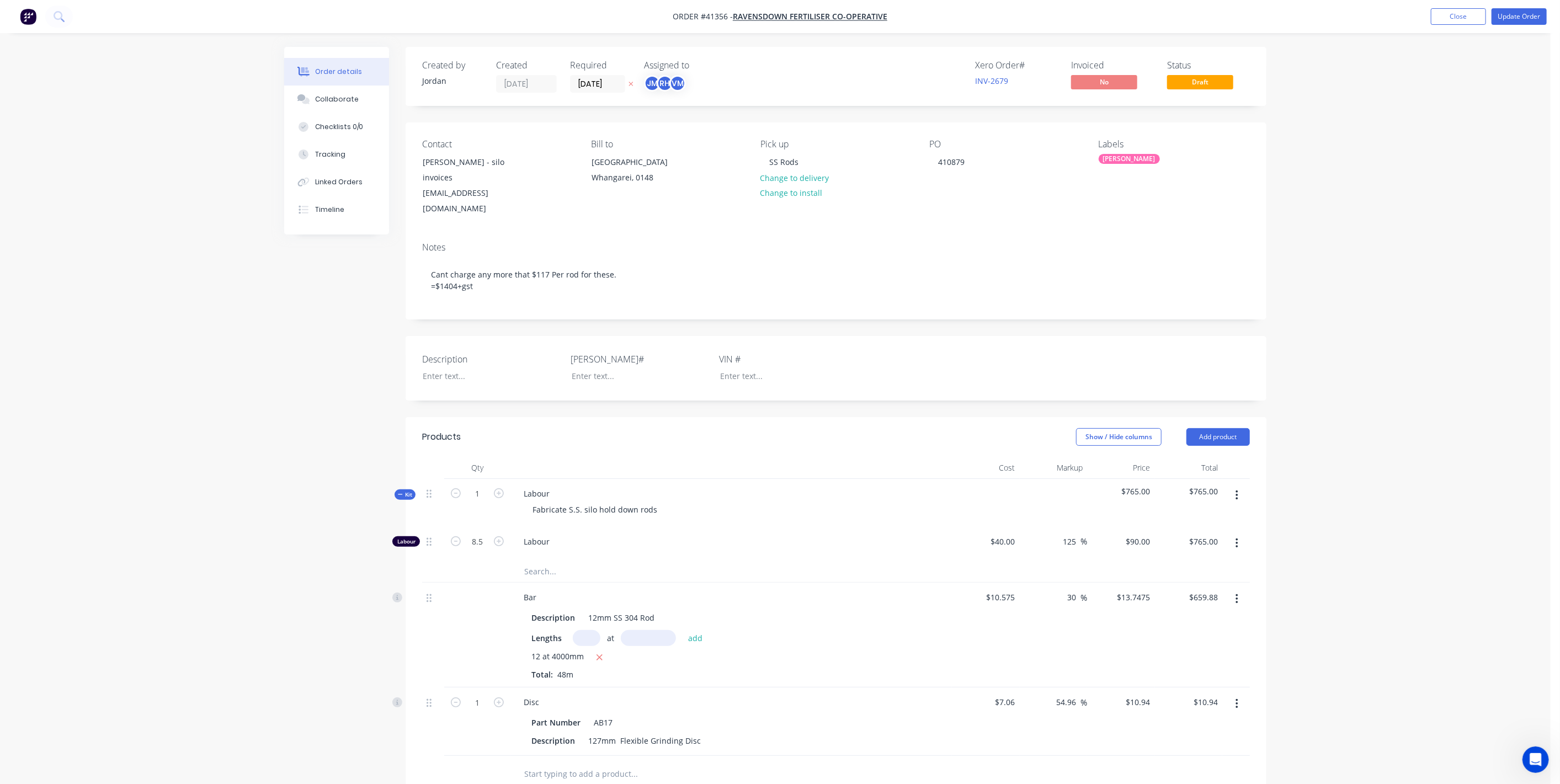
click at [1137, 493] on div "$765.00" at bounding box center [1121, 503] width 68 height 48
click at [1203, 536] on input "765.00" at bounding box center [1205, 541] width 35 height 16
type input "733.18"
type input "115.64"
type input "$86.2565"
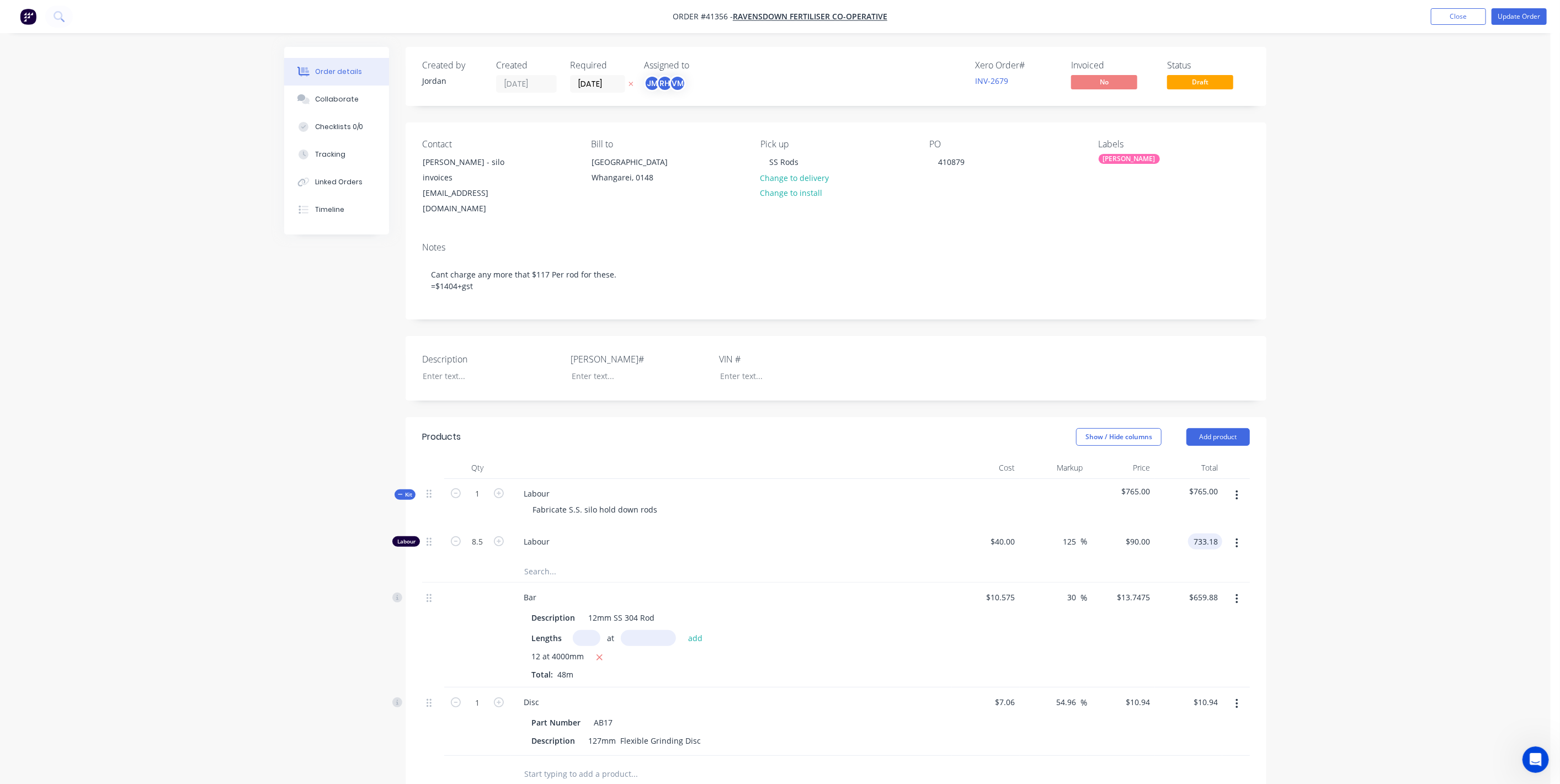
type input "$733.18"
click at [1085, 509] on div at bounding box center [1054, 503] width 68 height 48
click at [1513, 12] on button "Update Order" at bounding box center [1519, 16] width 55 height 17
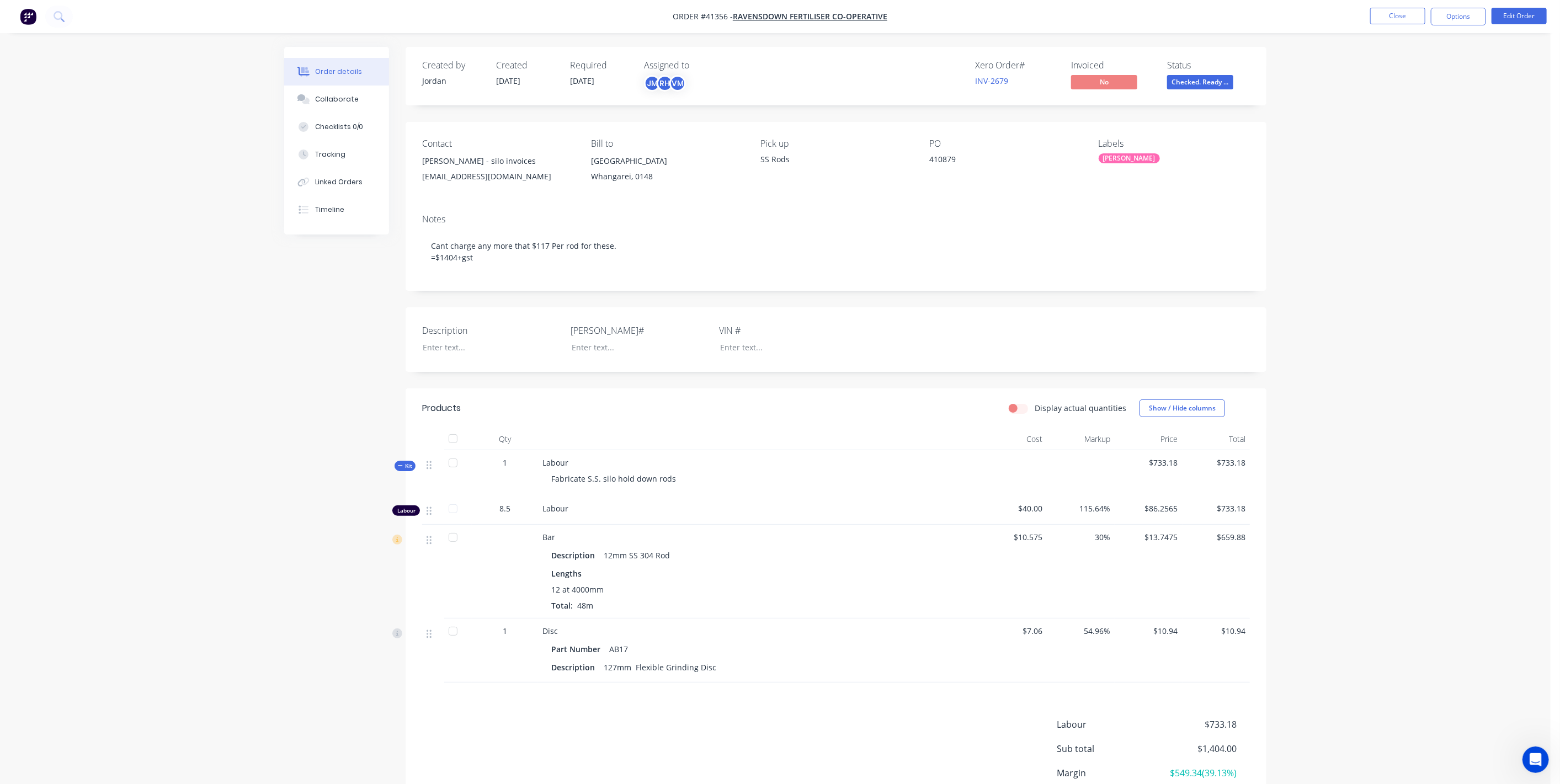
click at [408, 470] on span "Kit" at bounding box center [405, 465] width 14 height 8
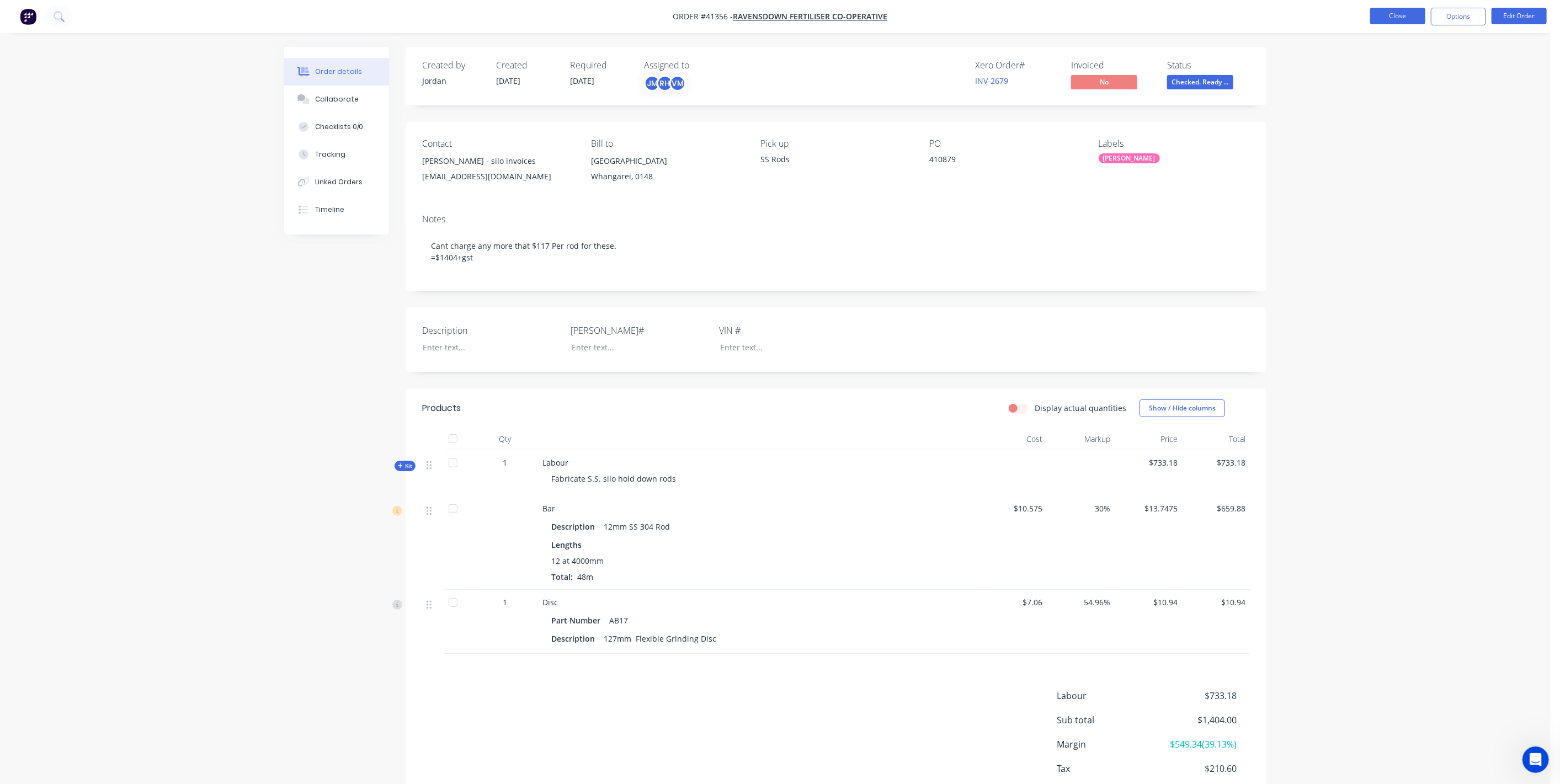
click at [1400, 16] on button "Close" at bounding box center [1398, 16] width 55 height 17
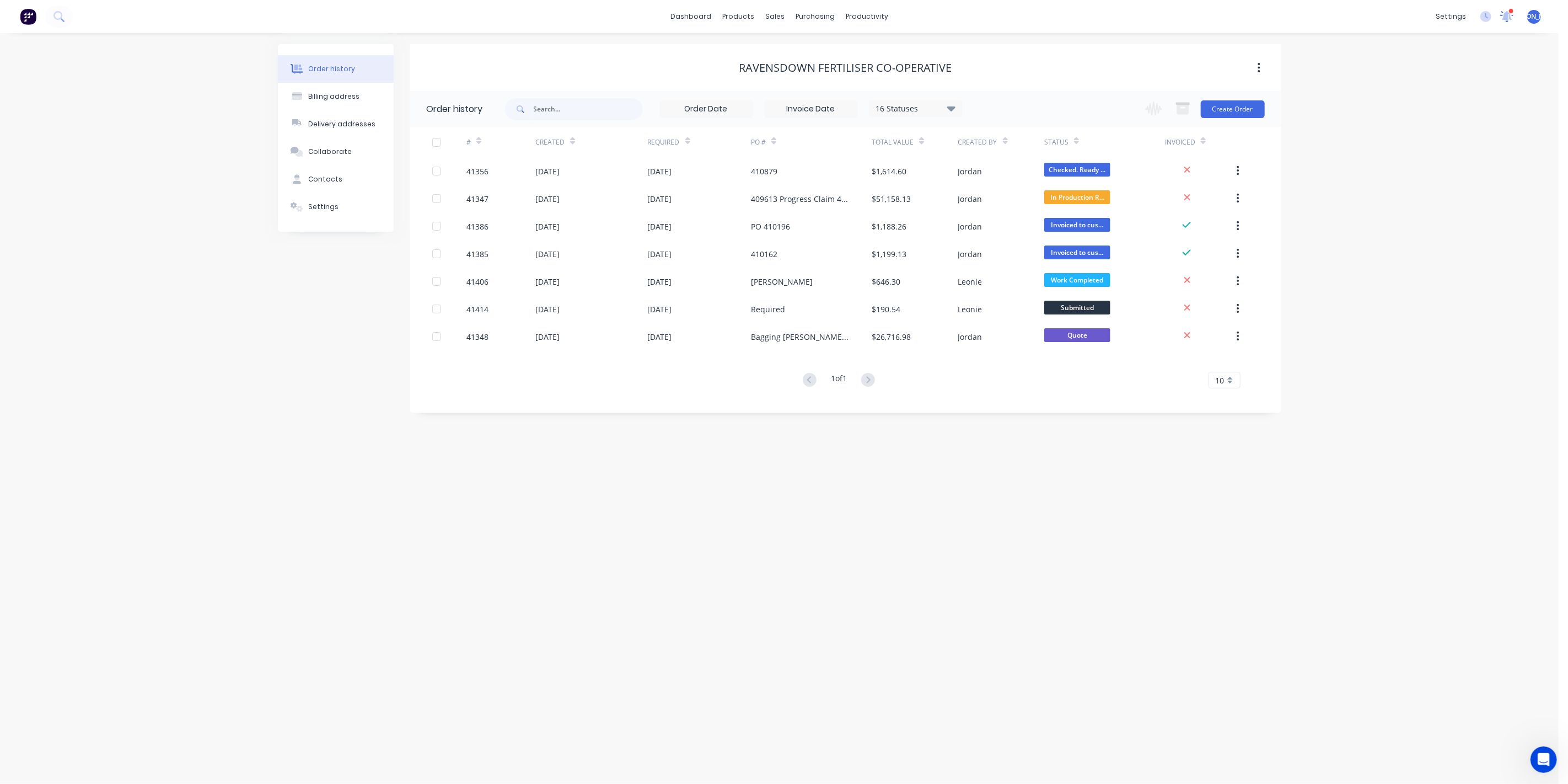
click at [1508, 16] on icon at bounding box center [1507, 15] width 11 height 10
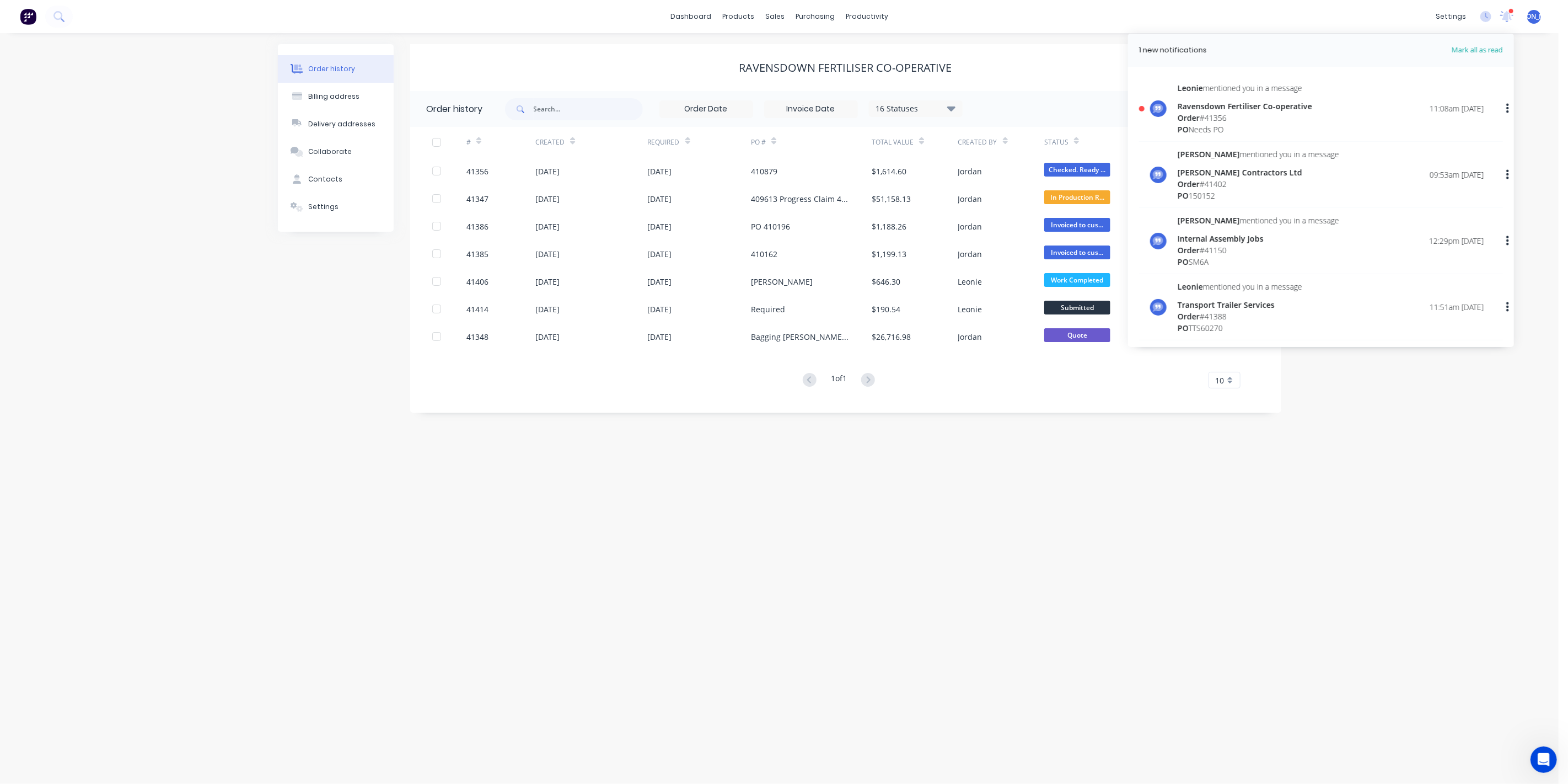
click at [990, 522] on div "Order history Billing address Delivery addresses Collaborate Contacts Settings …" at bounding box center [779, 408] width 1558 height 750
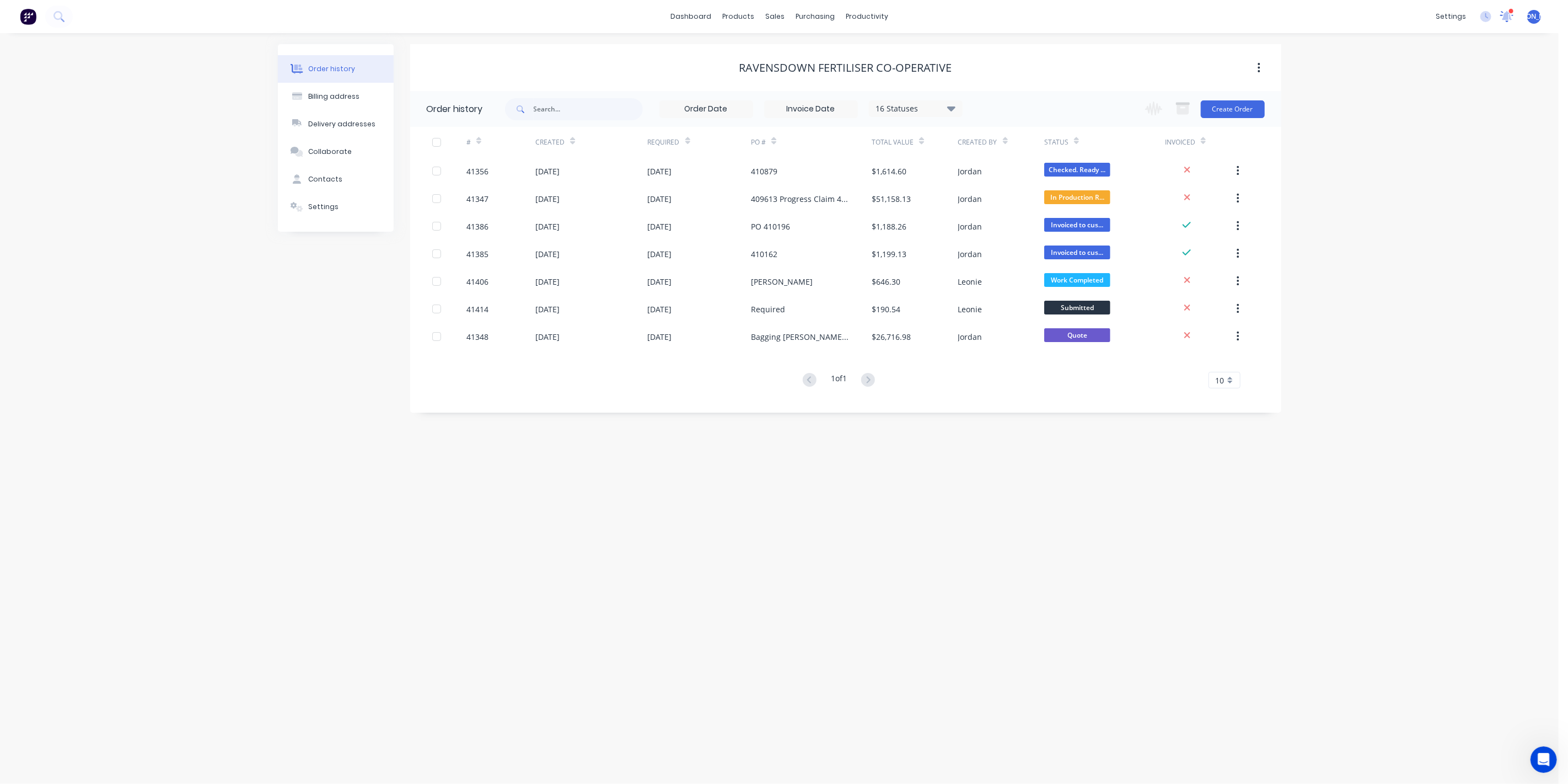
click at [1509, 14] on icon at bounding box center [1507, 15] width 10 height 9
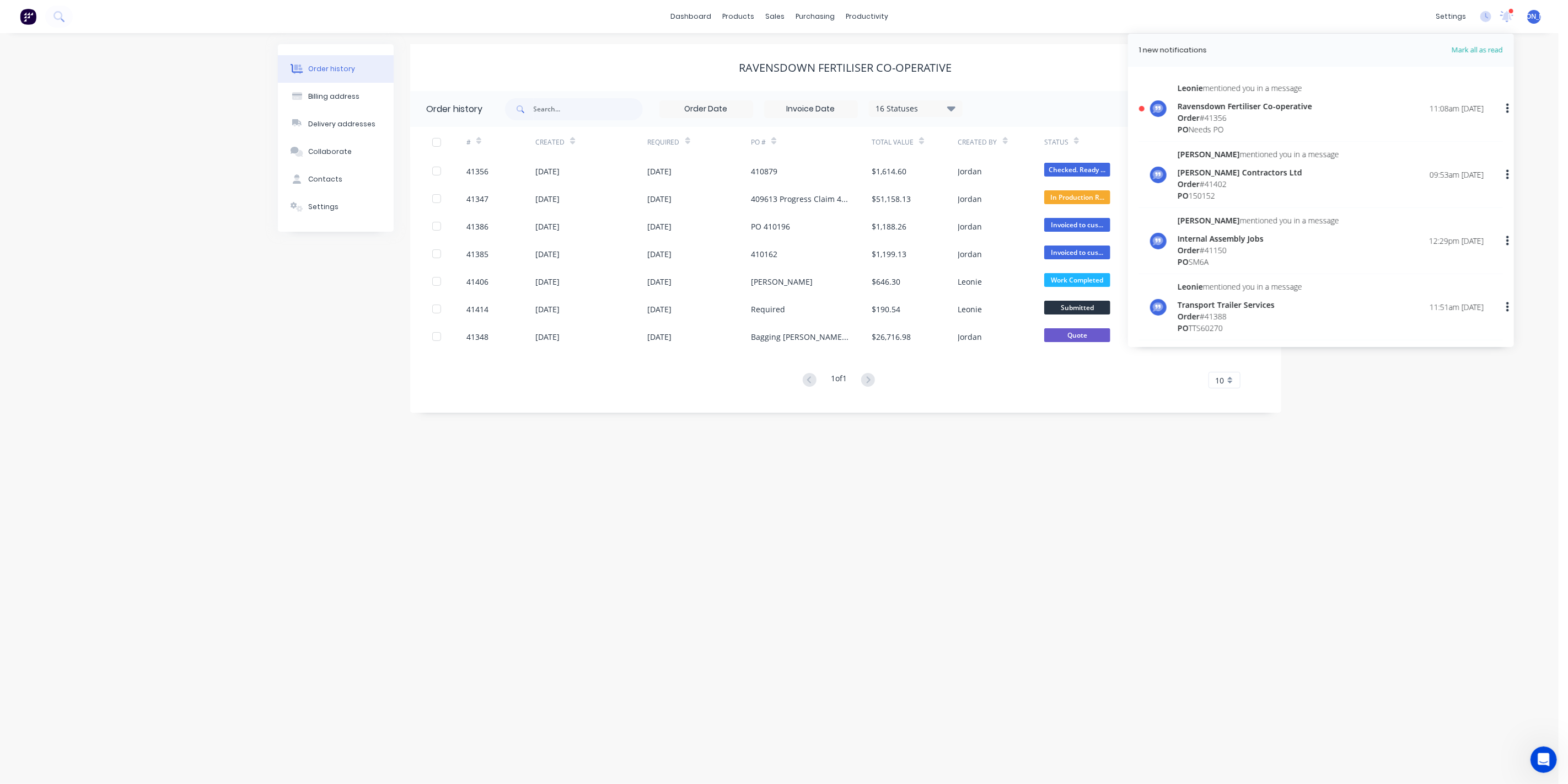
click at [1339, 123] on div "[PERSON_NAME] mentioned you in a message Ravensdown Fertiliser Co-operative Ord…" at bounding box center [1330, 108] width 306 height 52
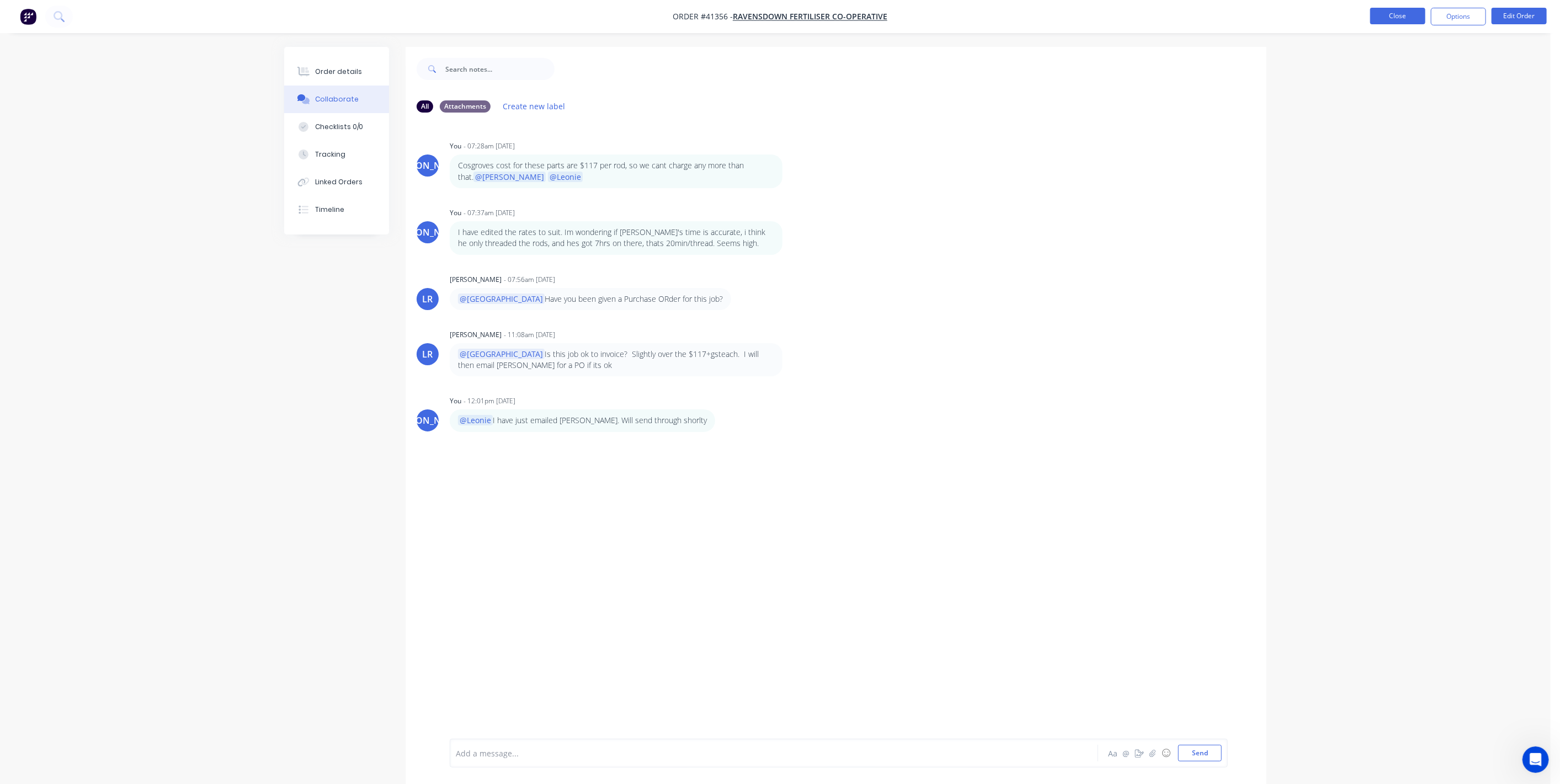
click at [1402, 14] on button "Close" at bounding box center [1398, 16] width 55 height 17
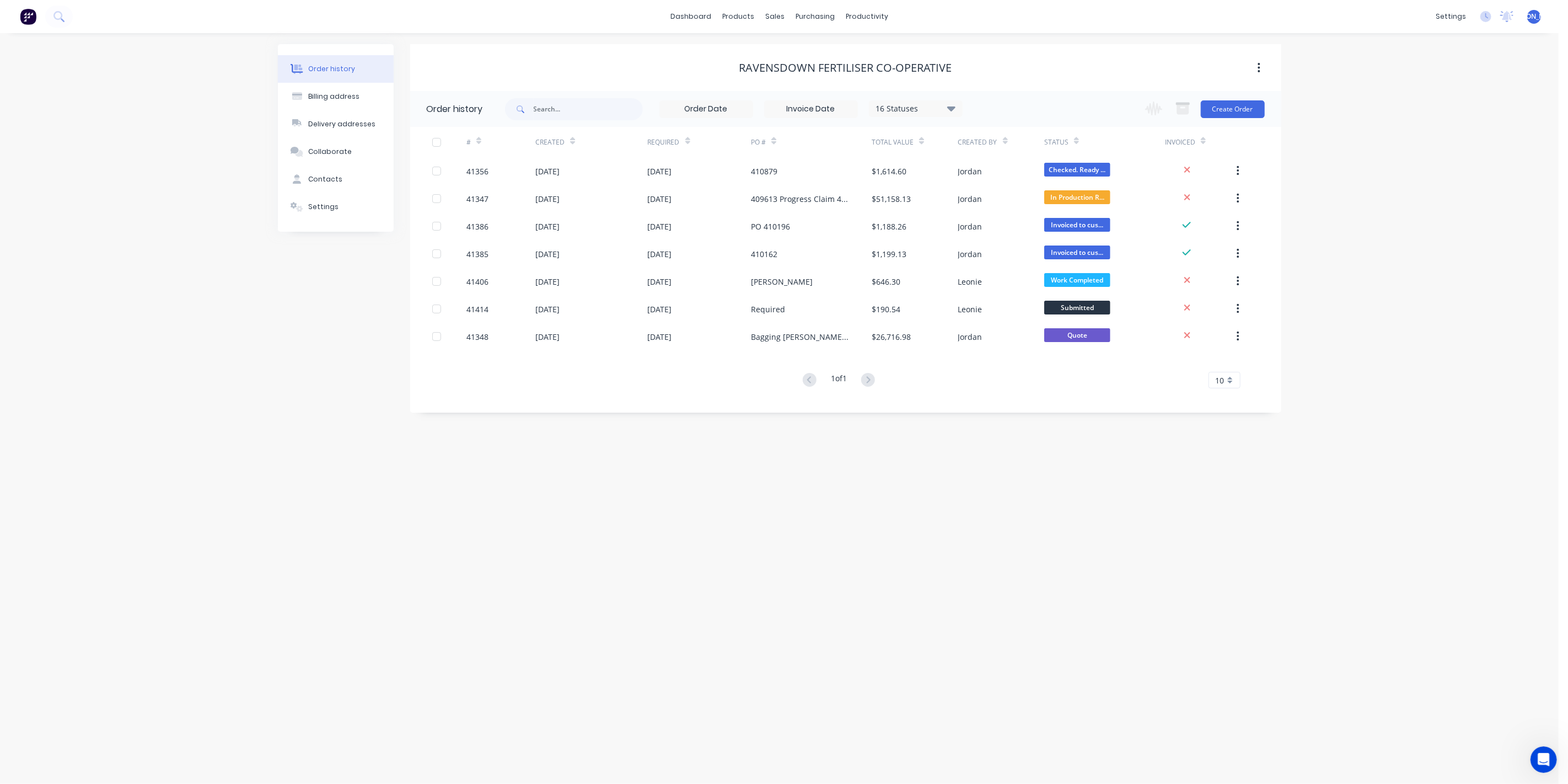
click at [854, 590] on div "Order history Billing address Delivery addresses Collaborate Contacts Settings …" at bounding box center [779, 408] width 1558 height 750
